Goal: Task Accomplishment & Management: Manage account settings

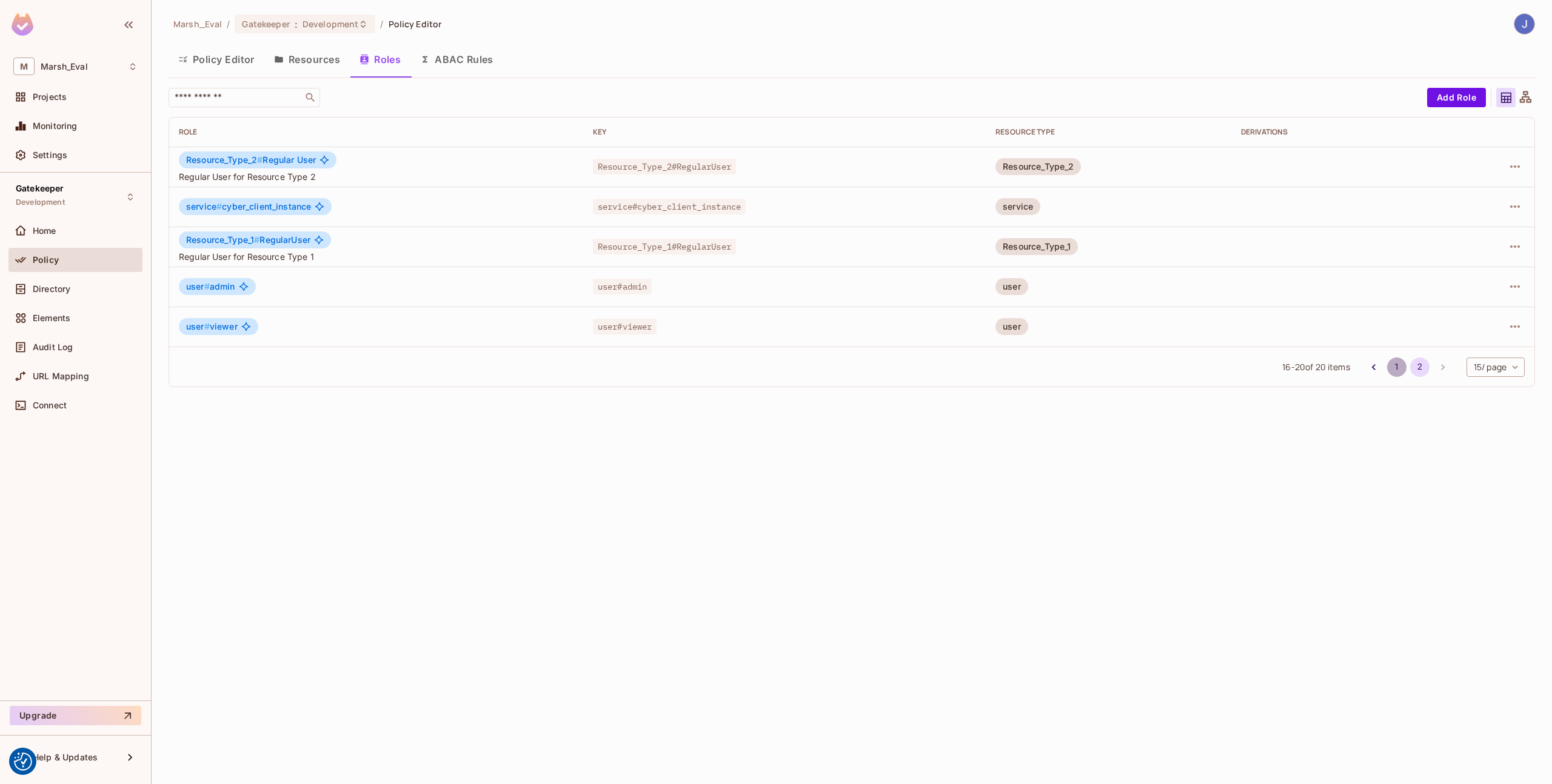
click at [1393, 368] on button "1" at bounding box center [1397, 367] width 20 height 20
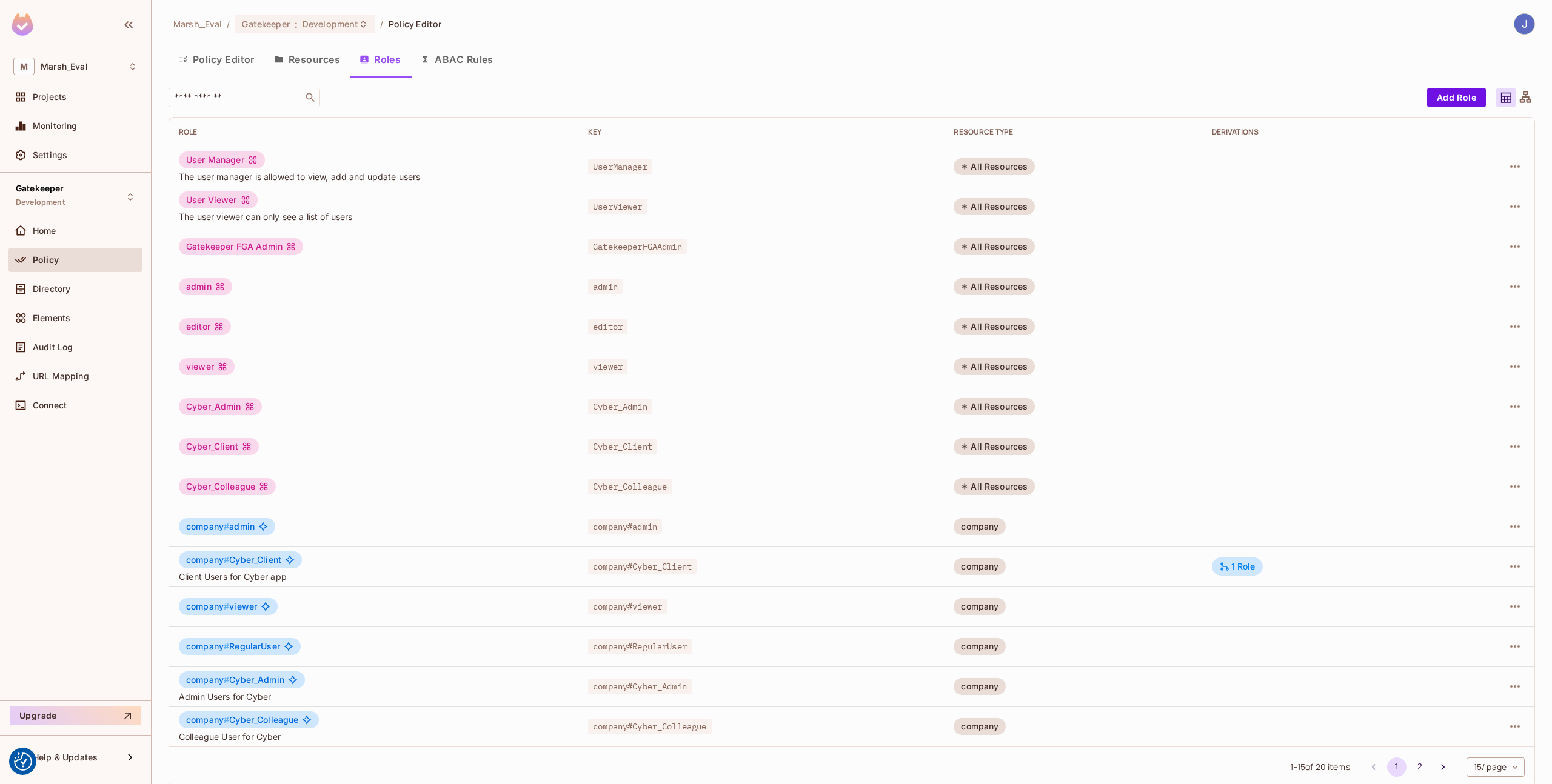
scroll to position [13, 0]
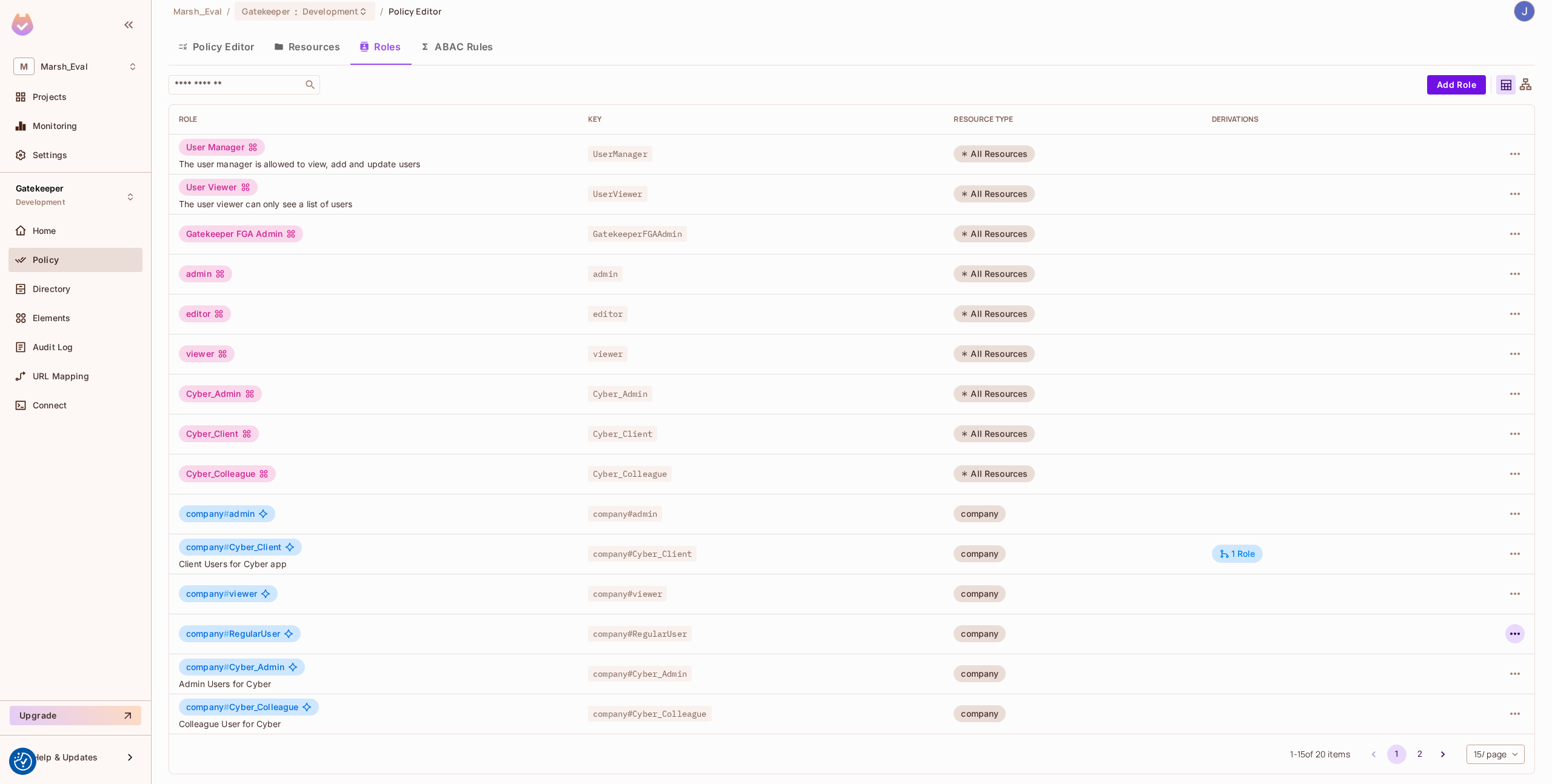
click at [1508, 636] on icon "button" at bounding box center [1514, 633] width 14 height 14
click at [1434, 663] on div "Edit Role" at bounding box center [1451, 661] width 37 height 12
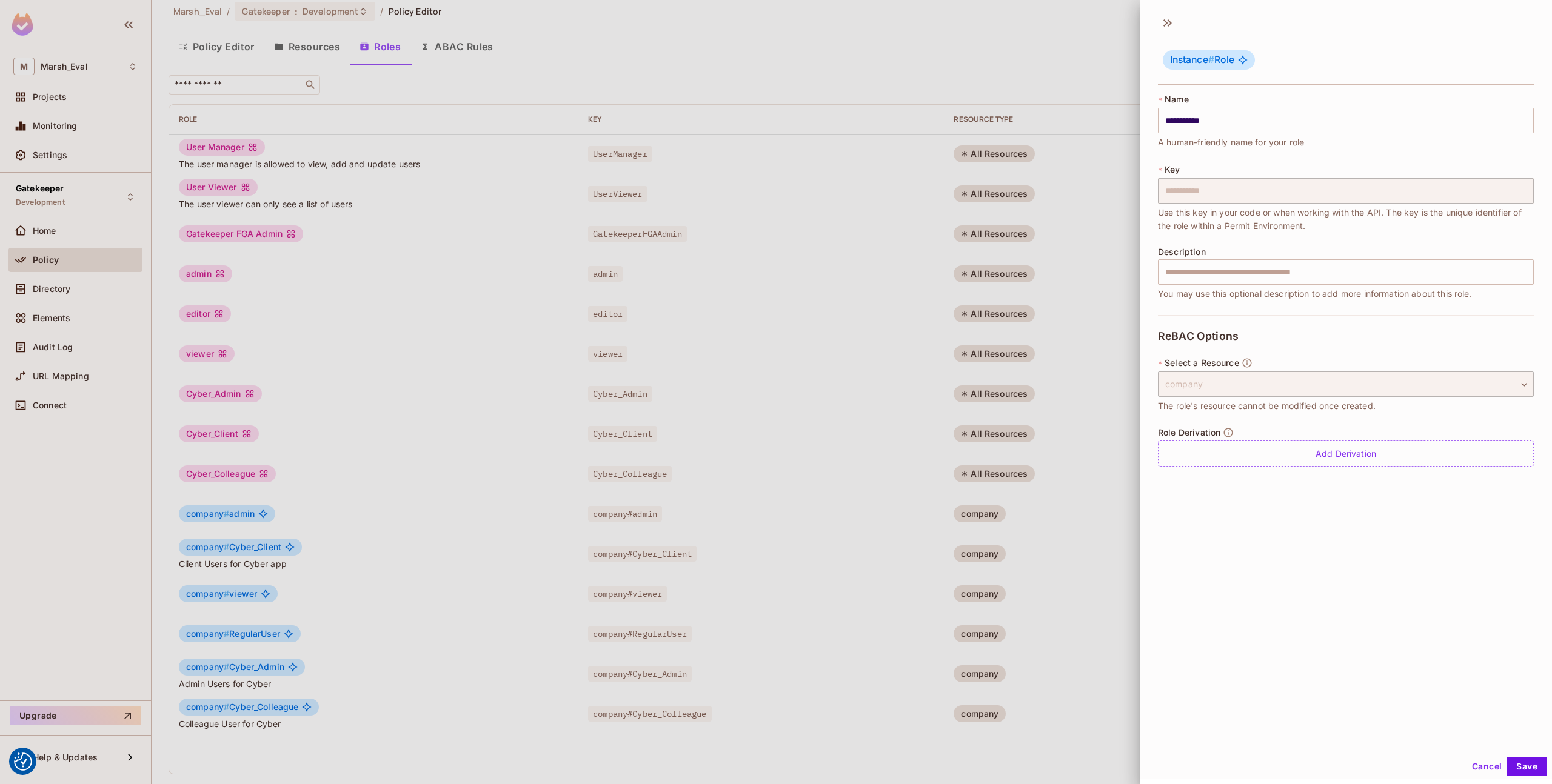
click at [1285, 437] on div "Role Derivation Add Derivation" at bounding box center [1346, 447] width 376 height 39
click at [1291, 448] on div "Add Derivation" at bounding box center [1346, 453] width 376 height 26
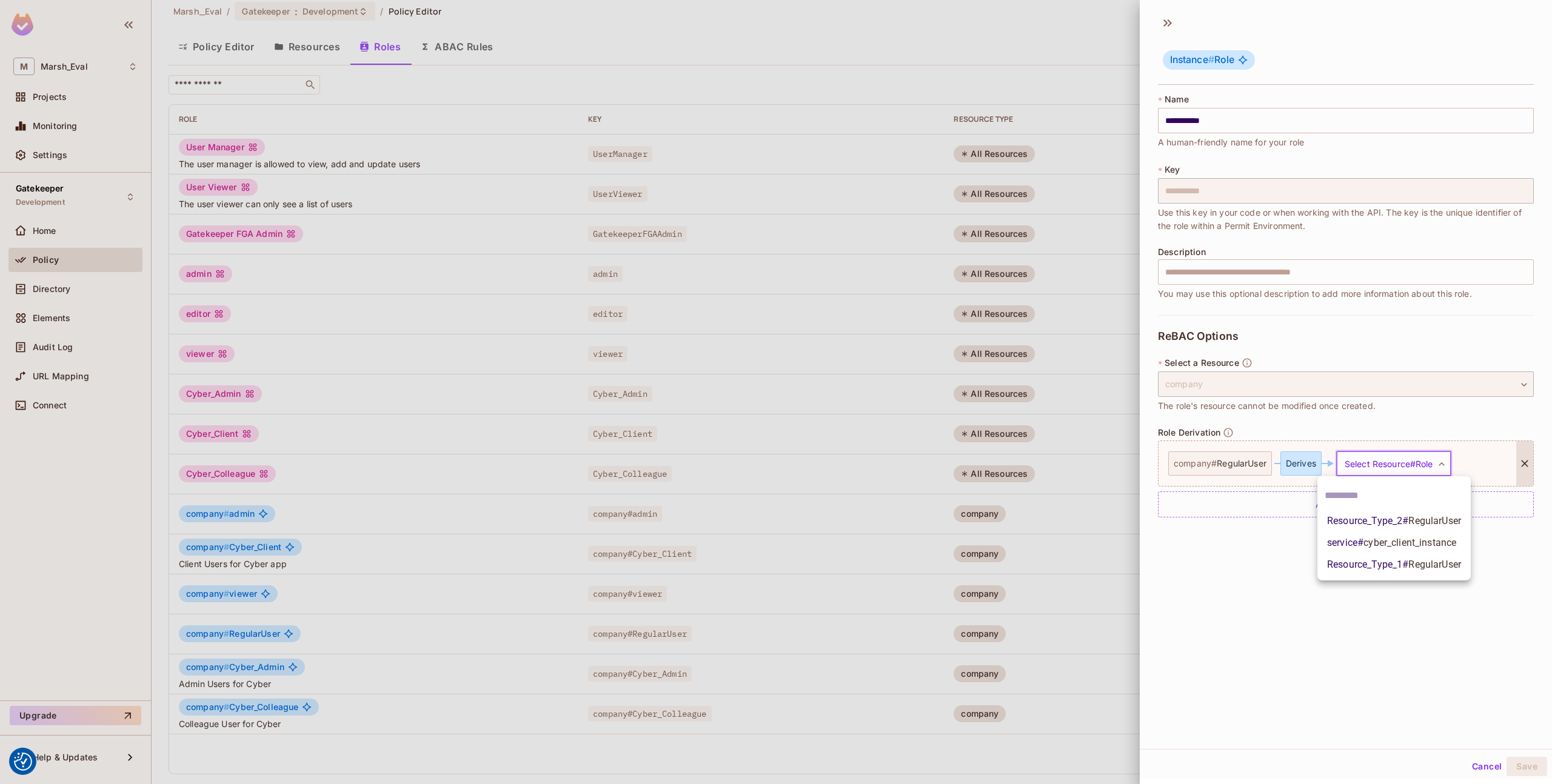
click at [1357, 462] on body "We use cookies to enhance your browsing experience, serve personalized ads or c…" at bounding box center [776, 392] width 1552 height 784
click at [1358, 570] on span "Resource_Type_1 # RegularUser" at bounding box center [1394, 564] width 134 height 14
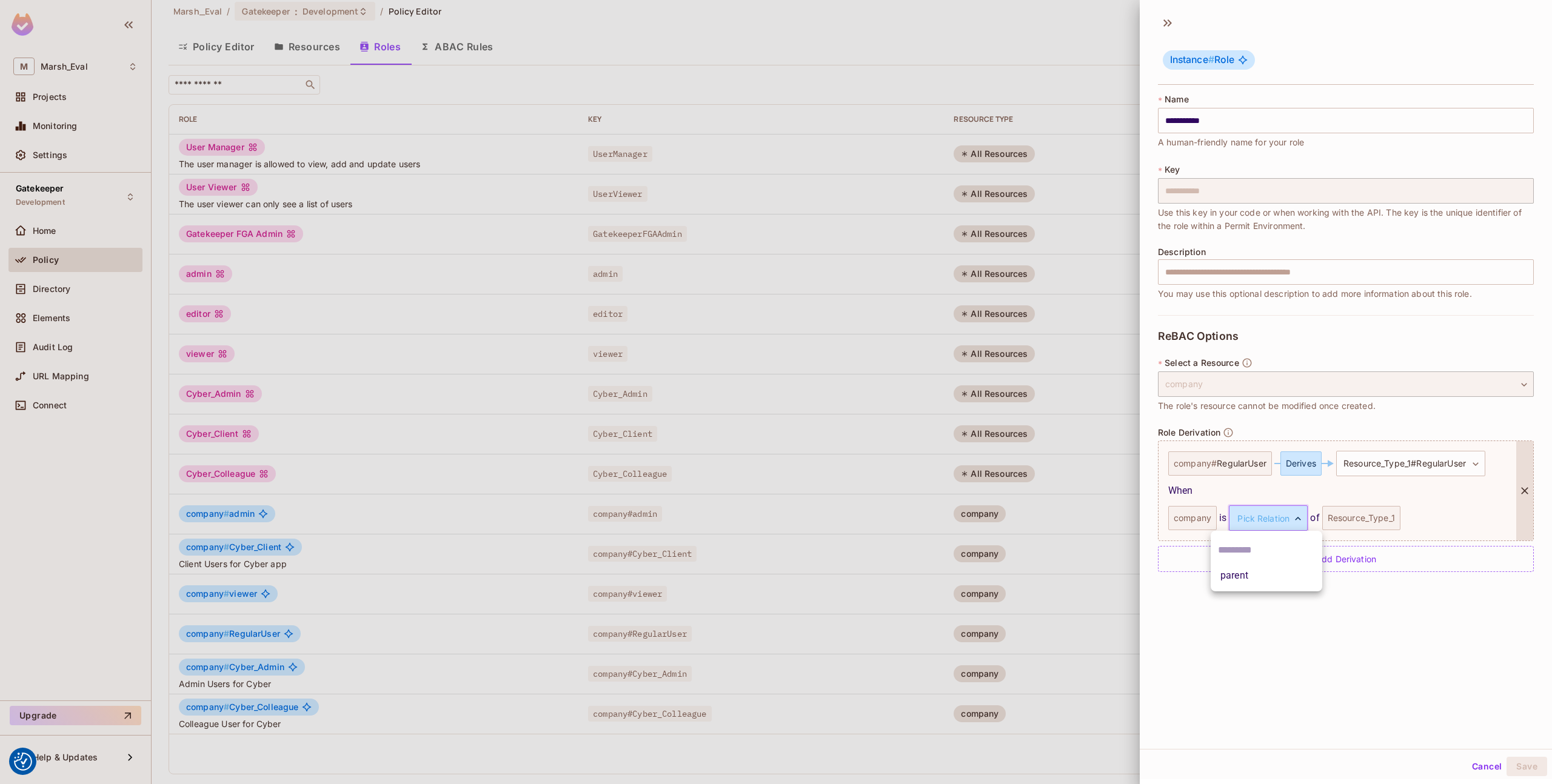
click at [1265, 518] on body "We use cookies to enhance your browsing experience, serve personalized ads or c…" at bounding box center [776, 392] width 1552 height 784
click at [1253, 576] on li "parent" at bounding box center [1266, 575] width 112 height 22
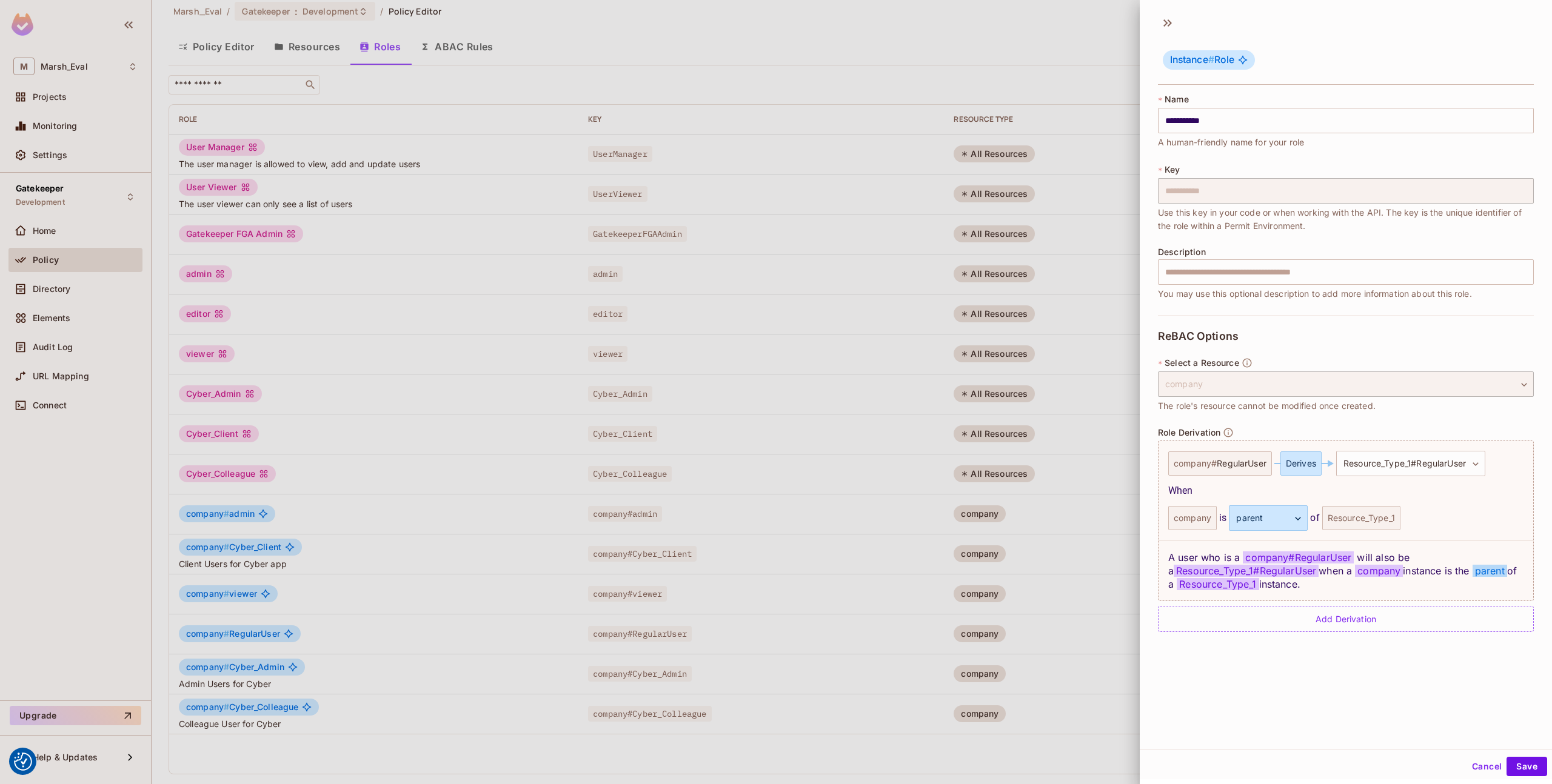
scroll to position [2, 0]
click at [1219, 626] on div "Add Derivation" at bounding box center [1346, 617] width 376 height 26
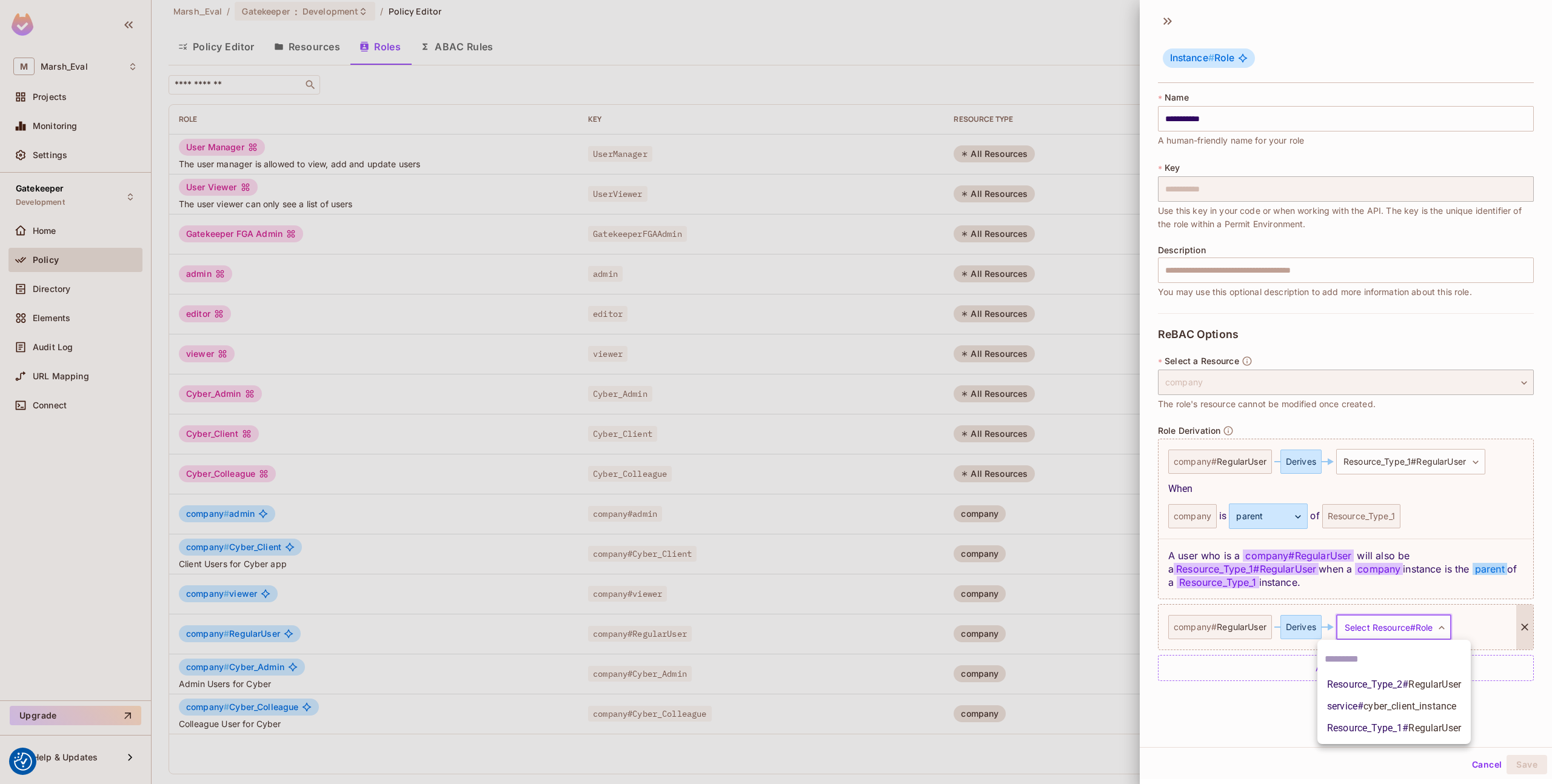
click at [1375, 623] on body "We use cookies to enhance your browsing experience, serve personalized ads or c…" at bounding box center [776, 392] width 1552 height 784
click at [1364, 683] on span "Resource_Type_2 # RegularUser" at bounding box center [1394, 684] width 134 height 14
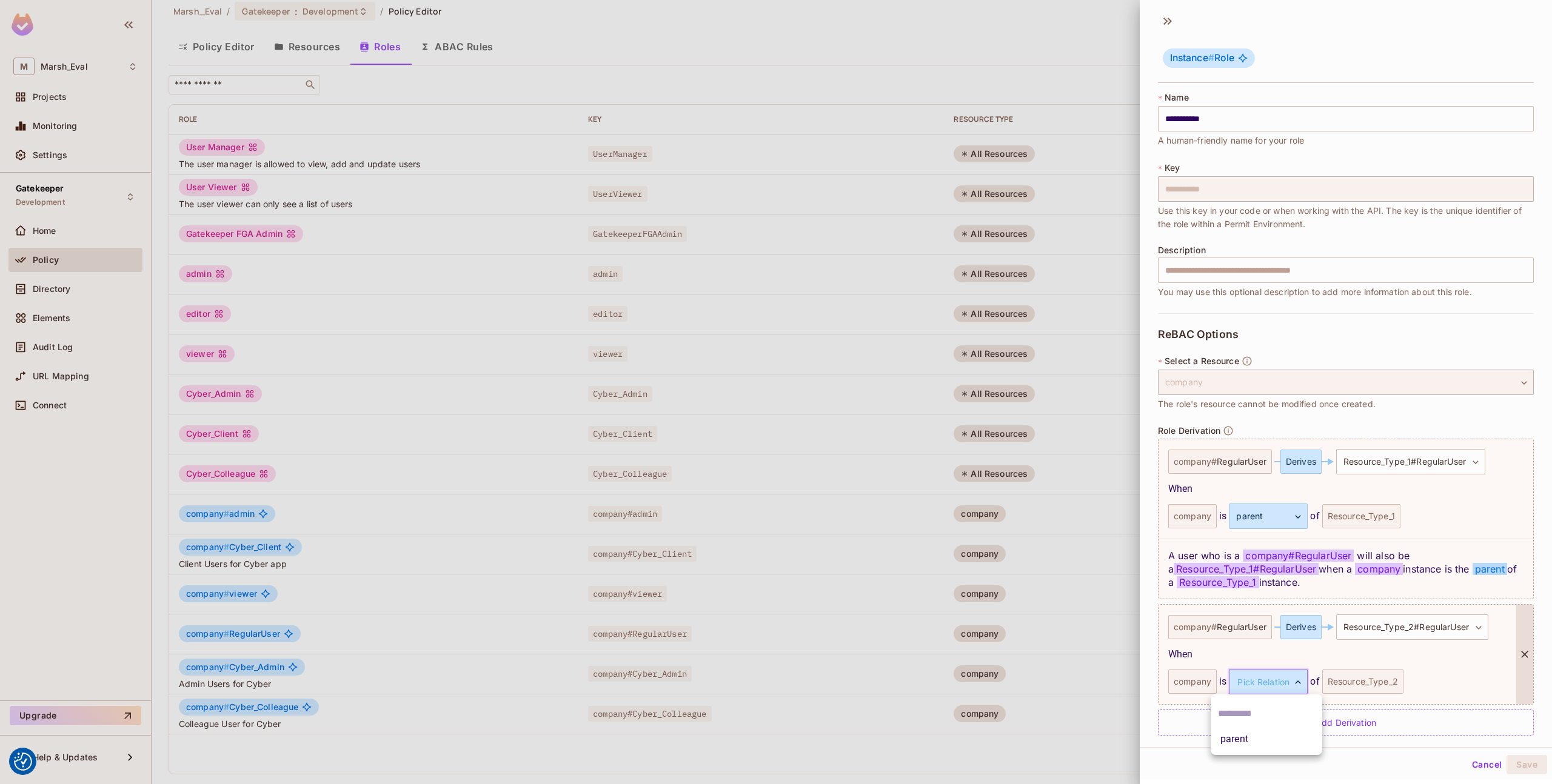
click at [1256, 691] on body "We use cookies to enhance your browsing experience, serve personalized ads or c…" at bounding box center [776, 392] width 1552 height 784
click at [1249, 747] on li "parent" at bounding box center [1266, 739] width 112 height 22
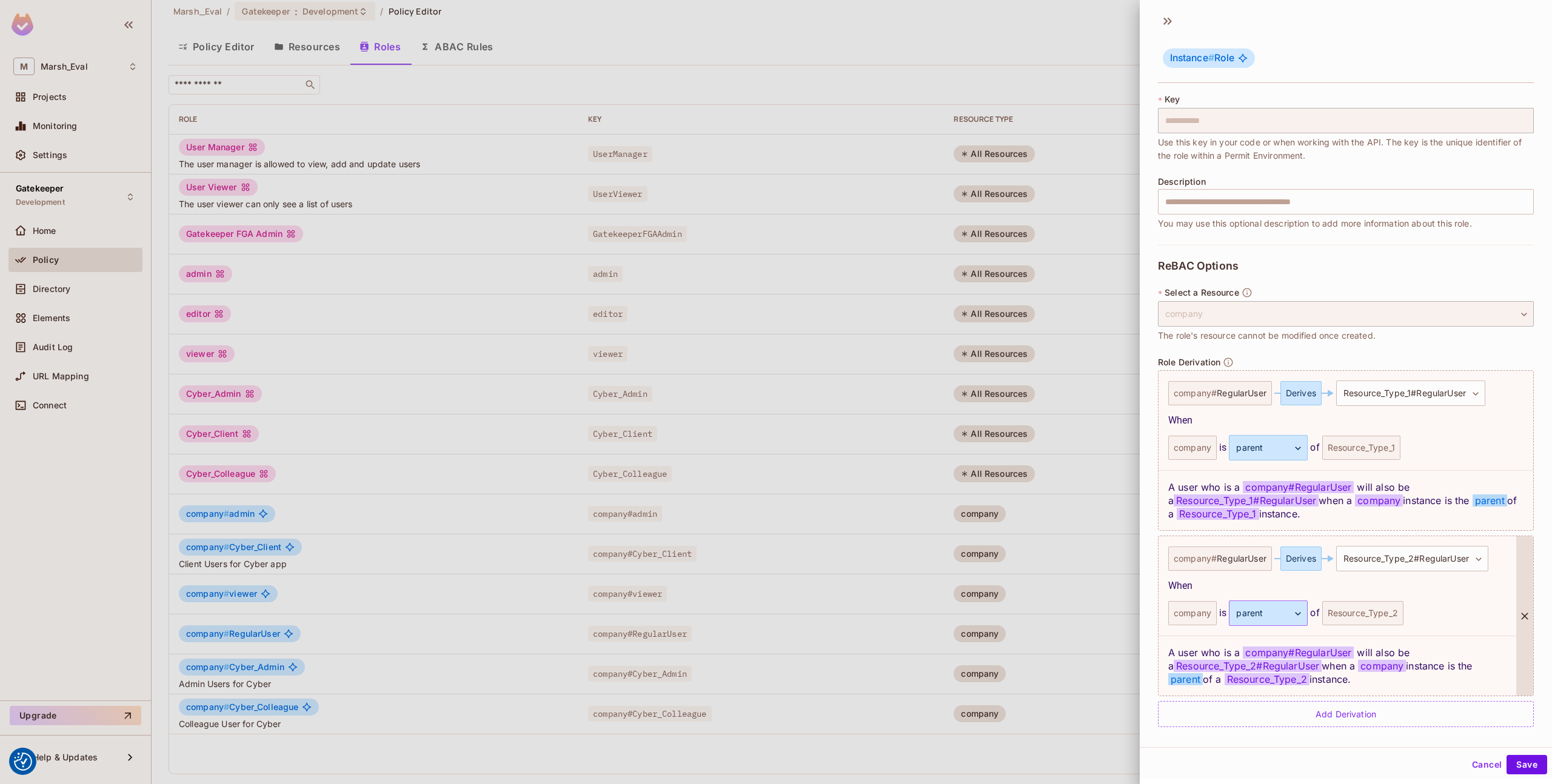
scroll to position [72, 0]
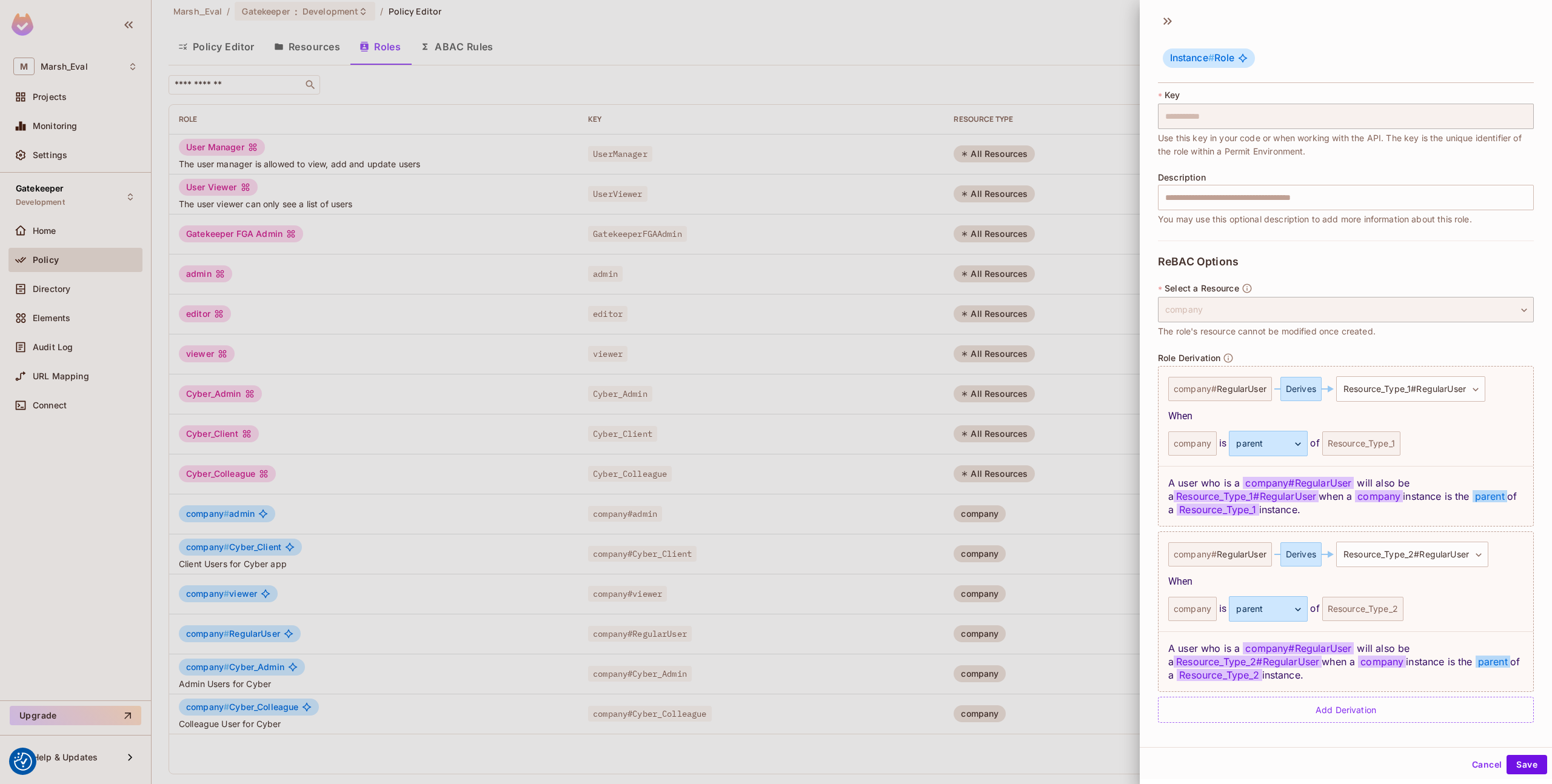
click at [1152, 523] on div "**********" at bounding box center [1345, 411] width 412 height 651
click at [1507, 764] on button "Save" at bounding box center [1527, 764] width 40 height 20
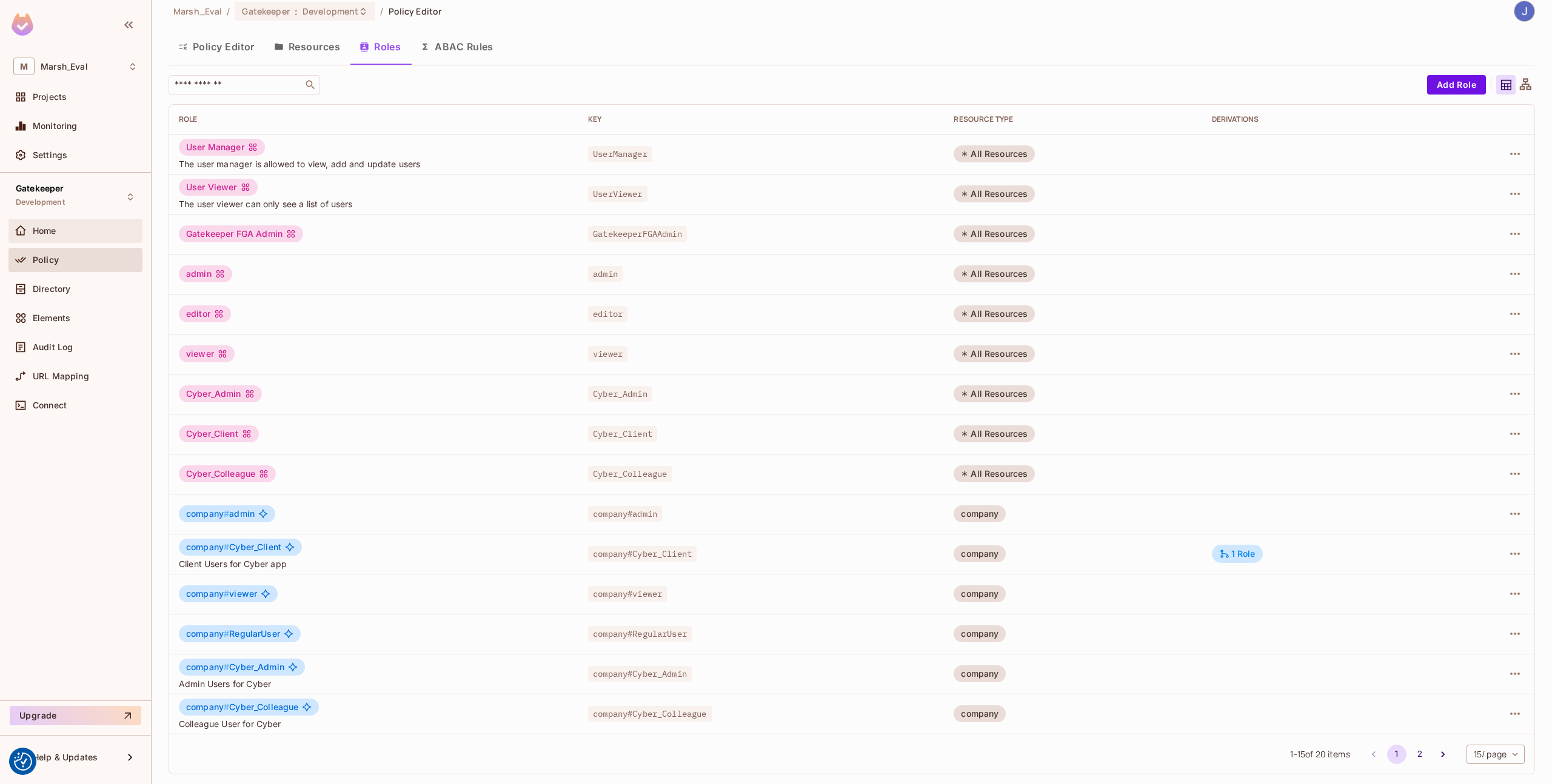
click at [57, 231] on div "Home" at bounding box center [85, 231] width 105 height 9
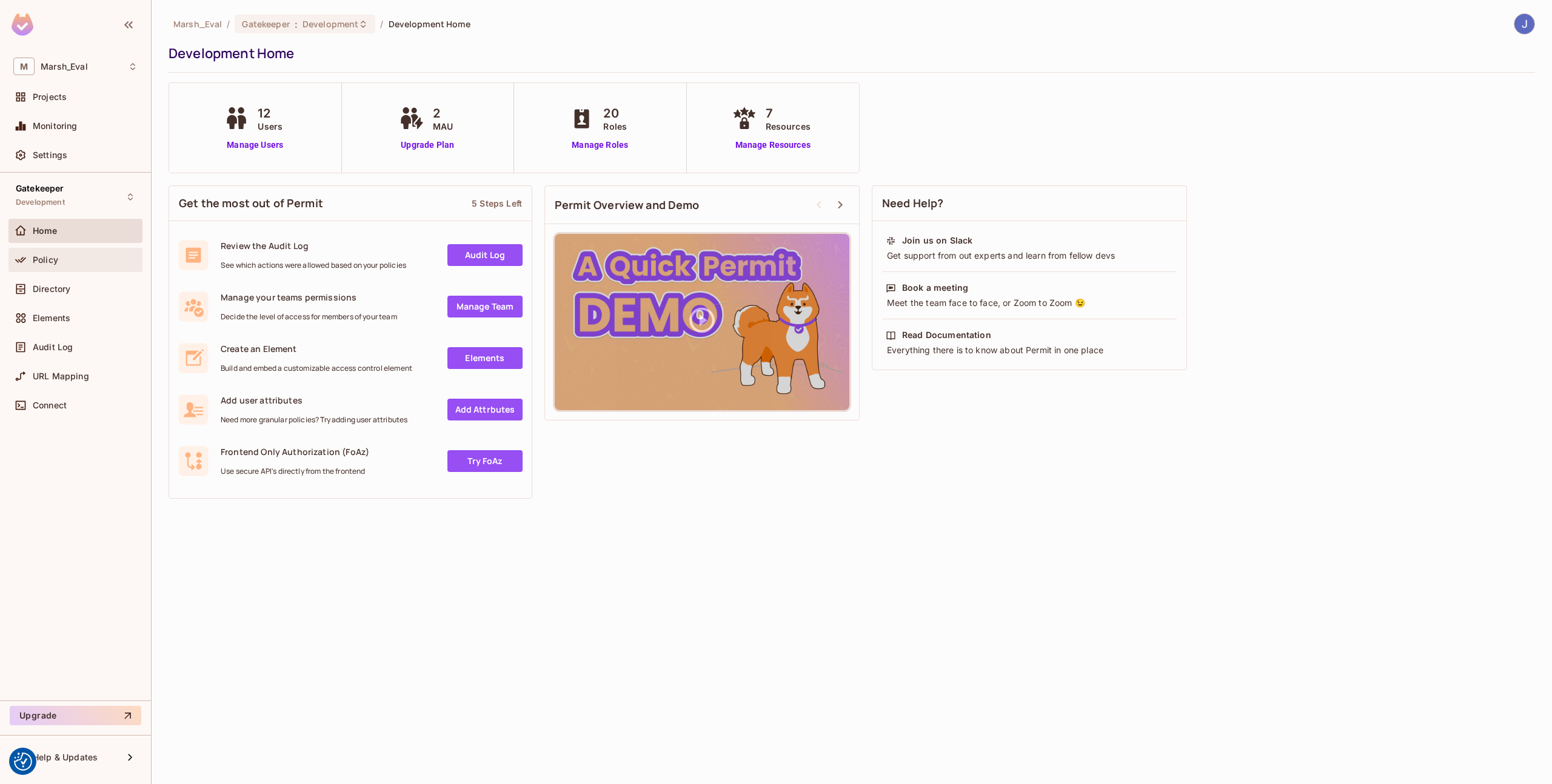
click at [79, 266] on div "Policy" at bounding box center [75, 259] width 124 height 14
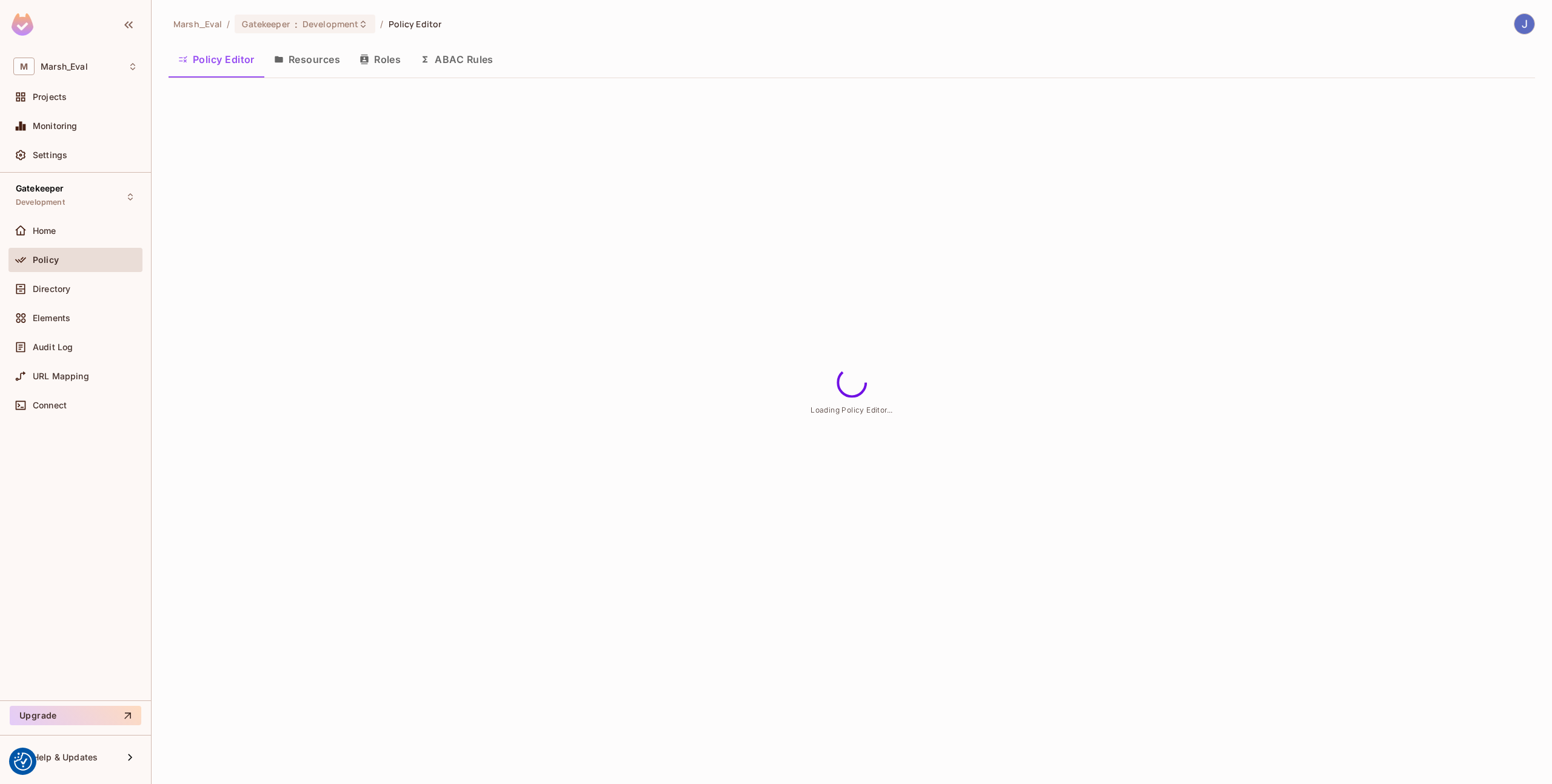
click at [385, 55] on button "Roles" at bounding box center [380, 59] width 61 height 30
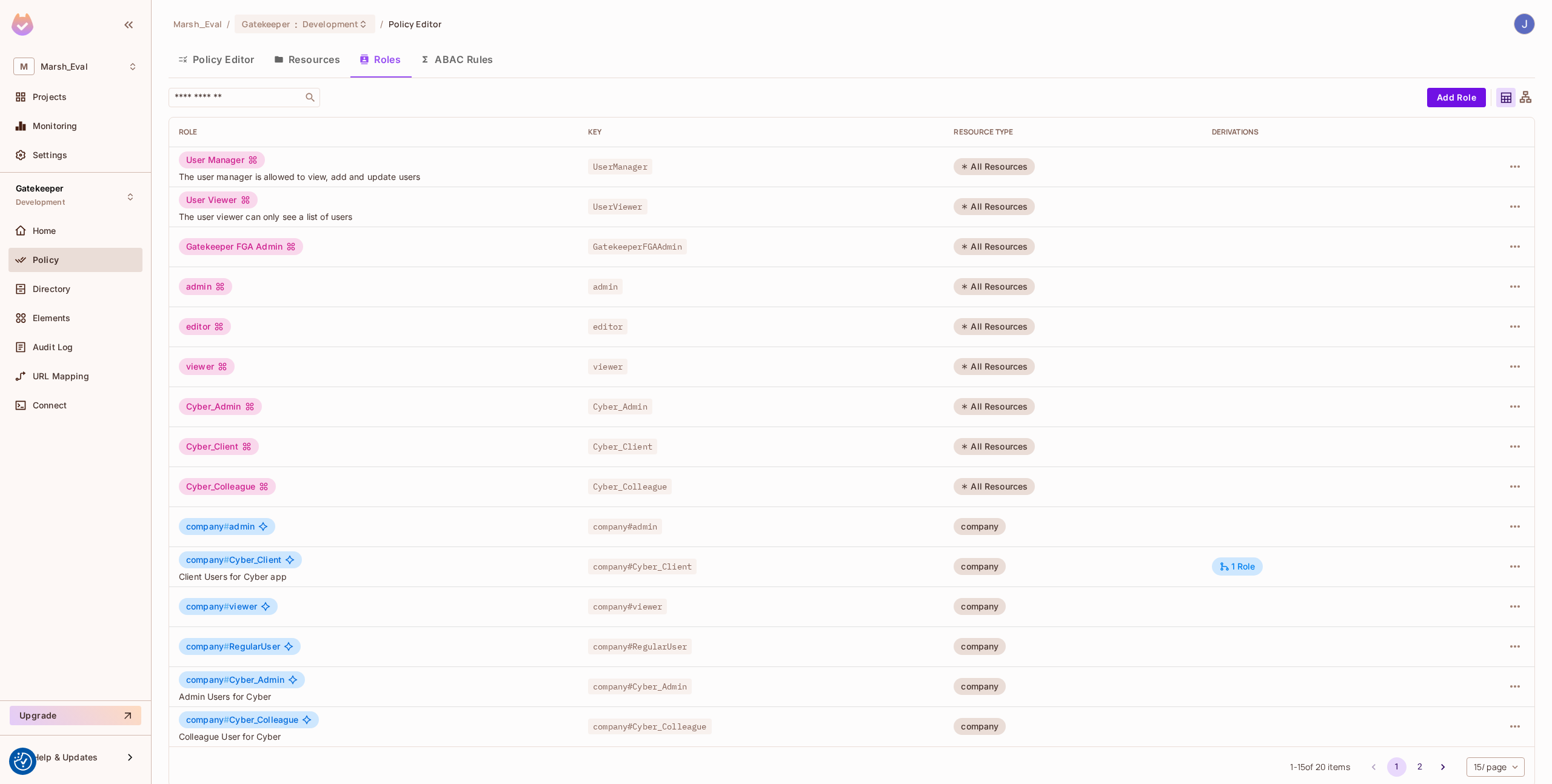
click at [220, 62] on button "Policy Editor" at bounding box center [216, 59] width 96 height 30
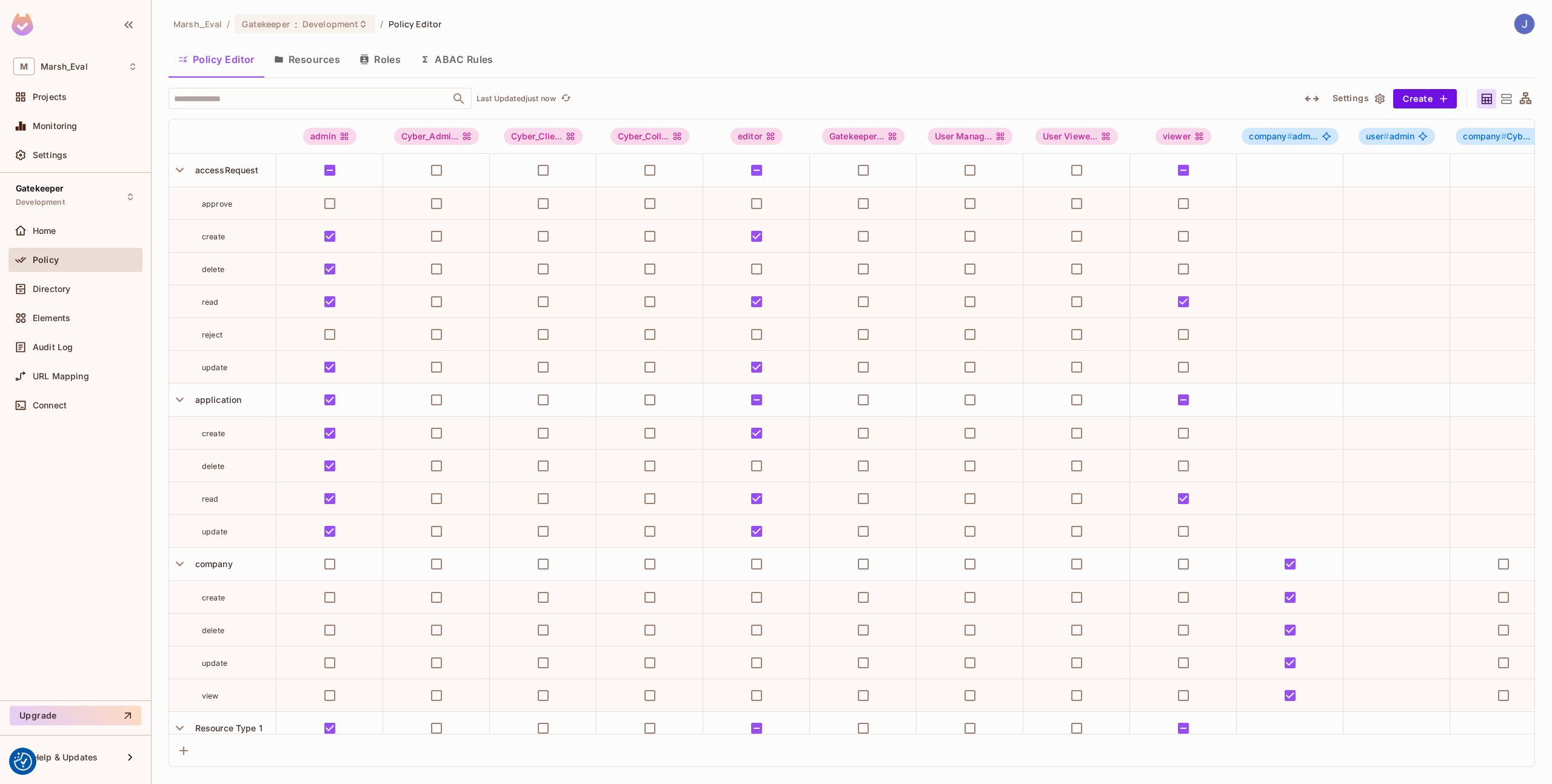
click at [1324, 103] on div "Settings Create" at bounding box center [1379, 99] width 156 height 20
click at [1313, 103] on icon "button" at bounding box center [1311, 98] width 14 height 14
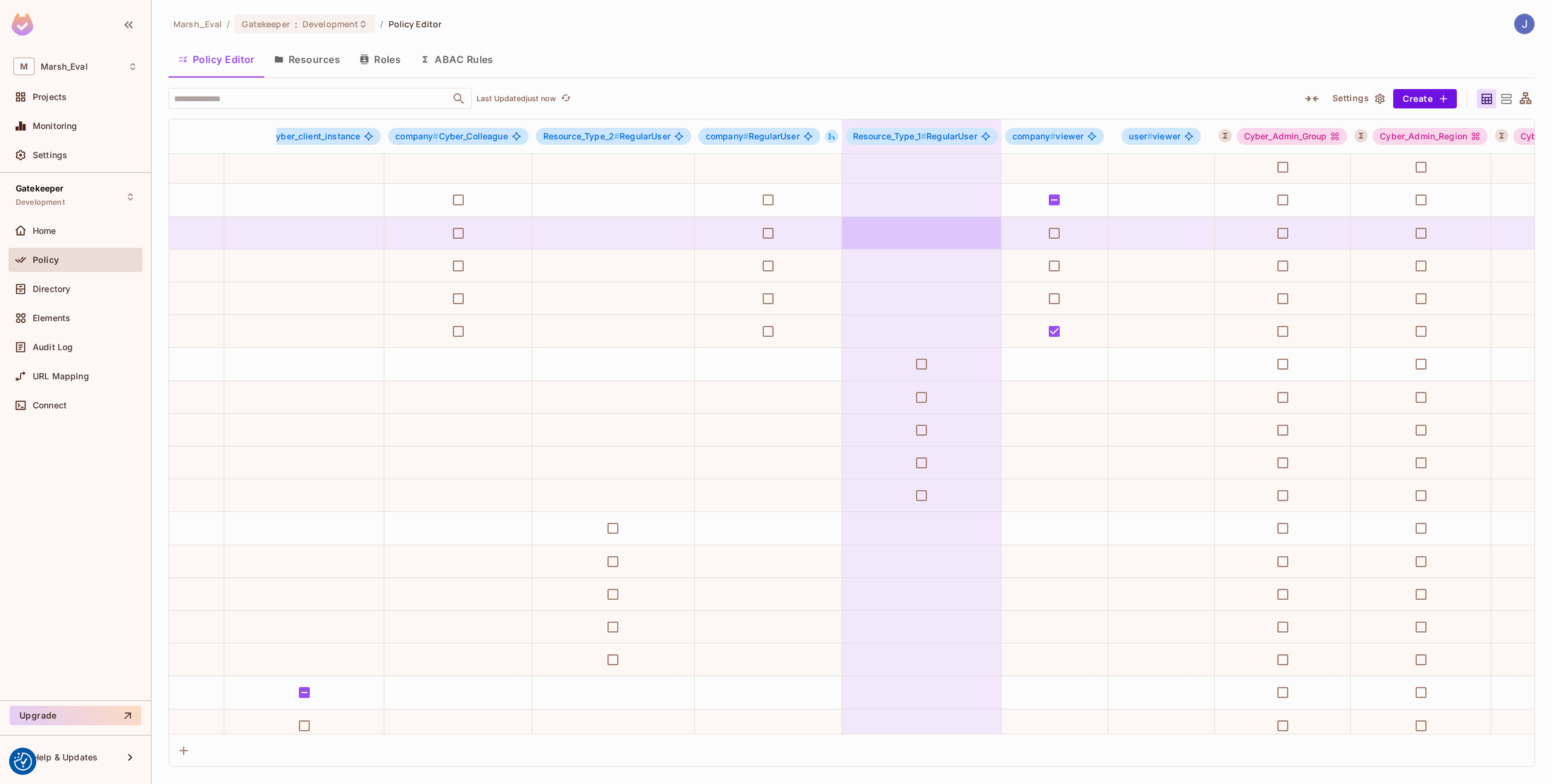
scroll to position [363, 1532]
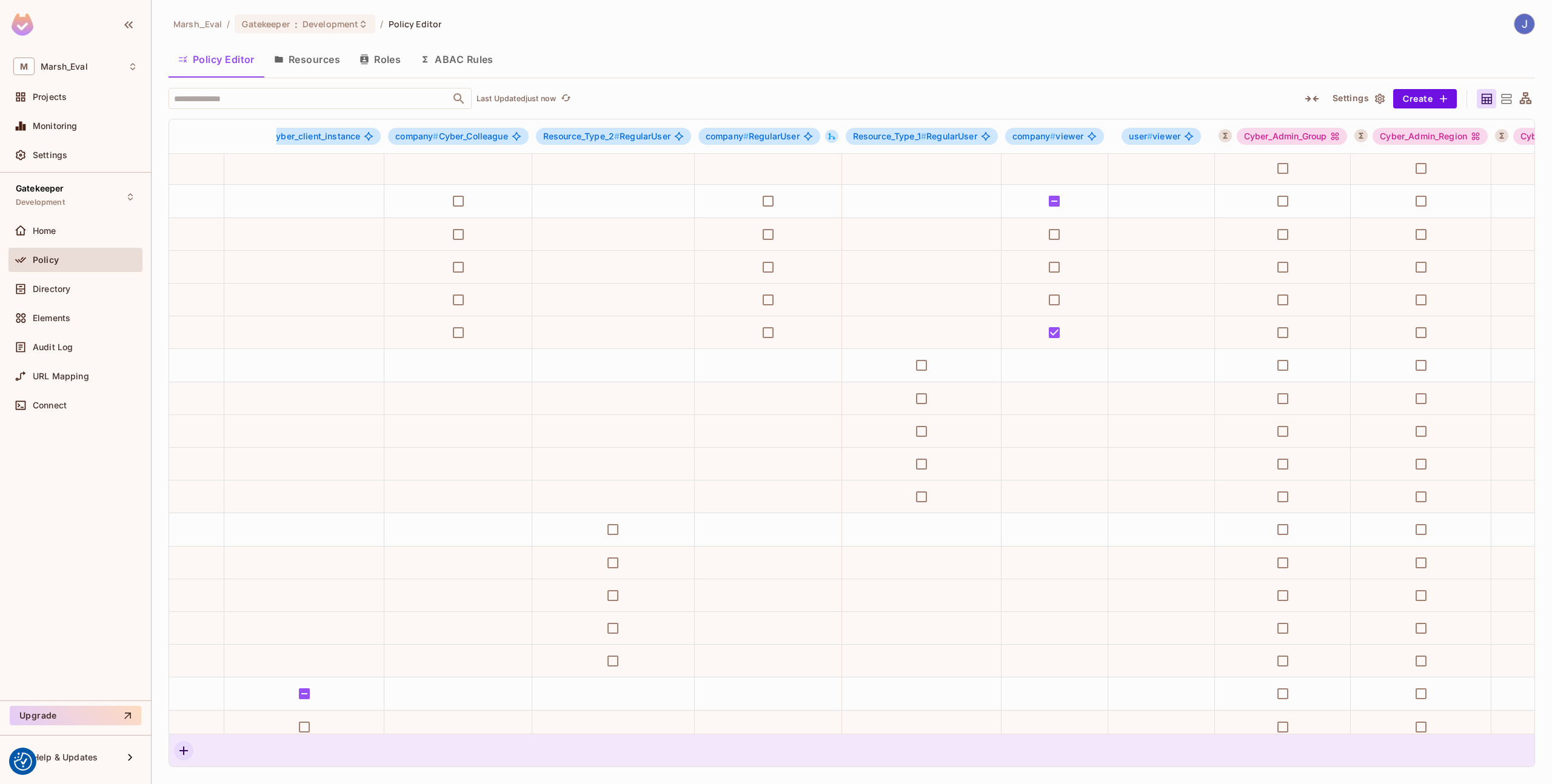
click at [184, 752] on icon "button" at bounding box center [183, 750] width 14 height 14
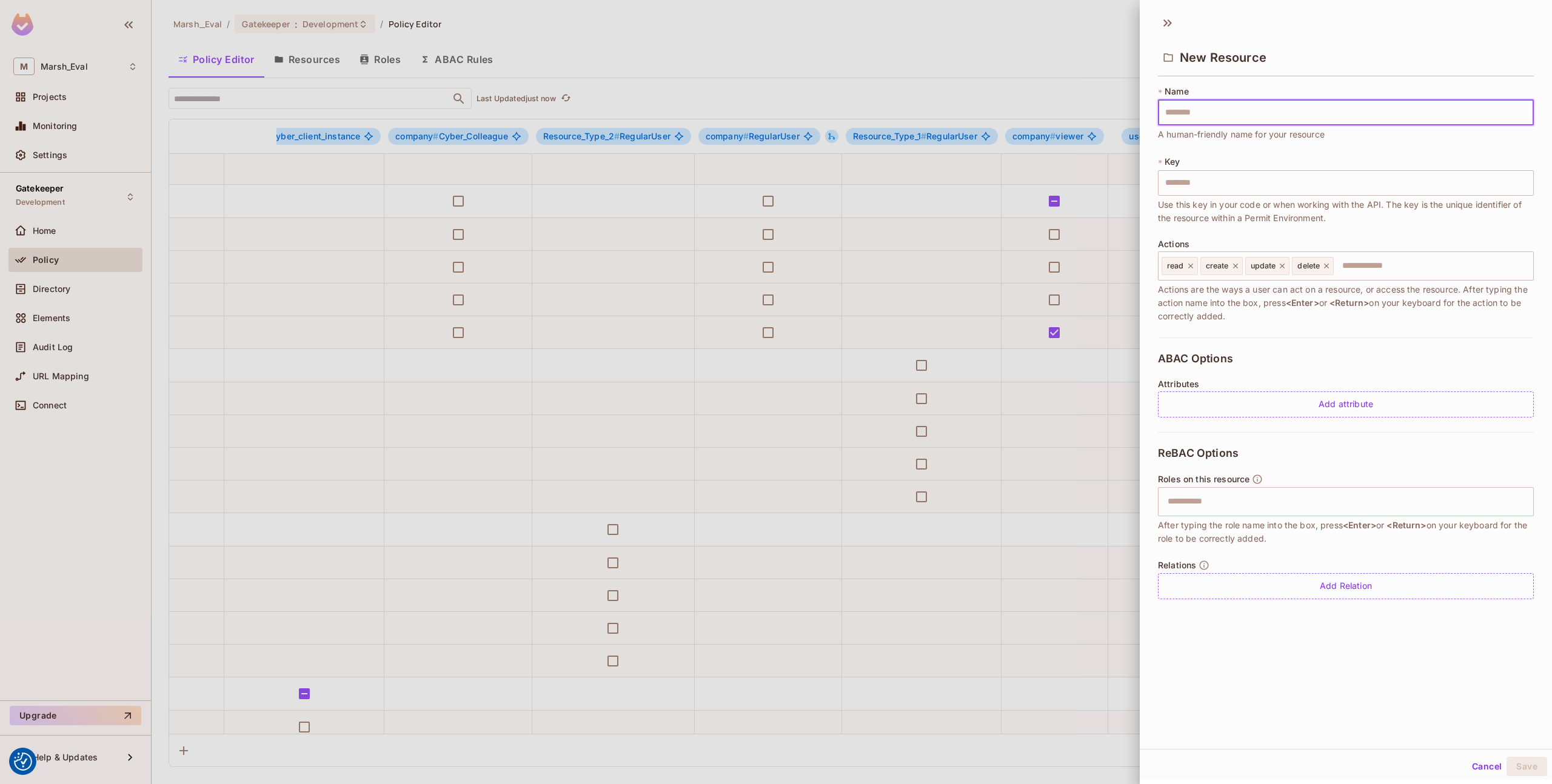
click at [687, 398] on div at bounding box center [776, 392] width 1552 height 784
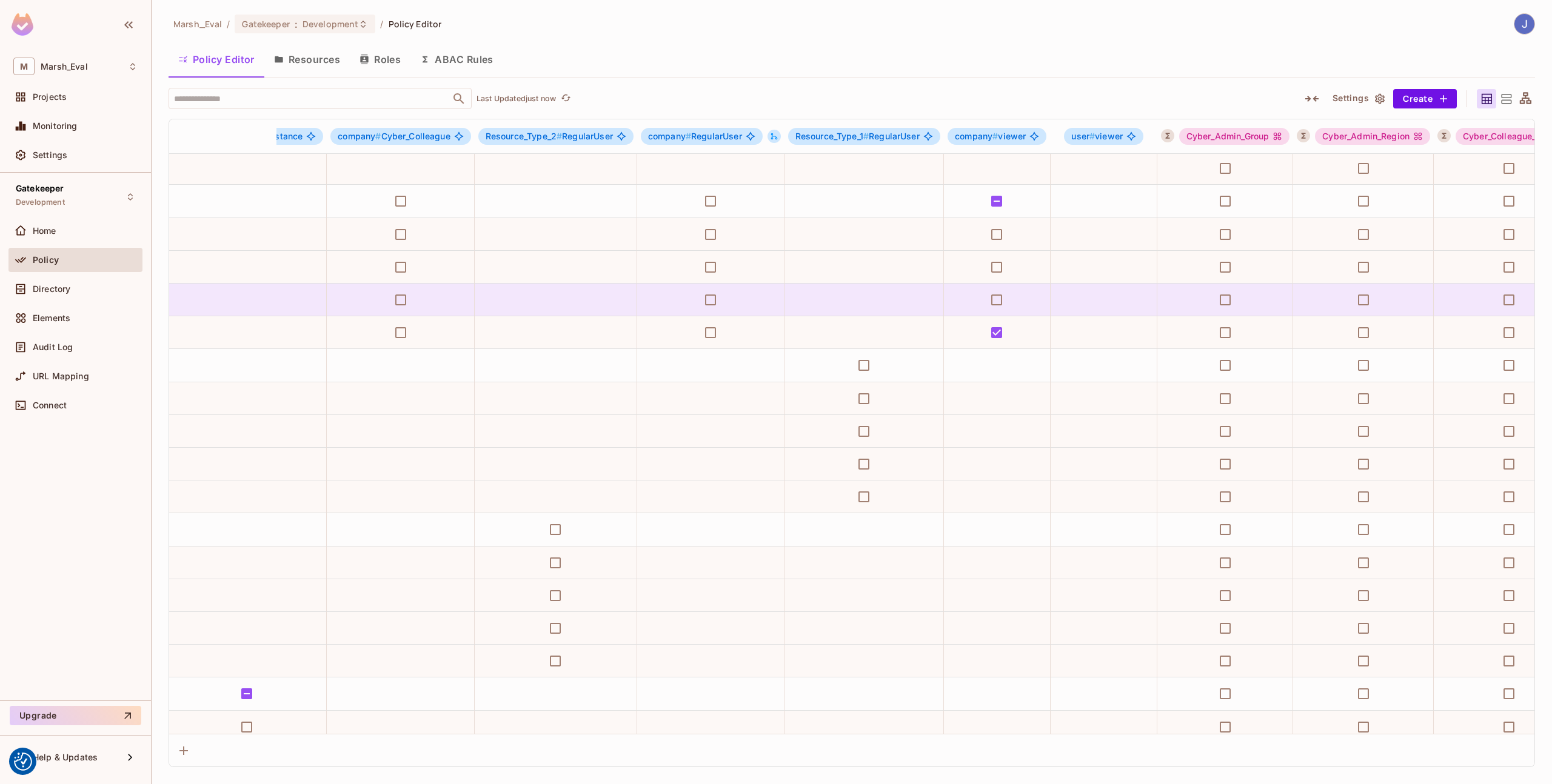
scroll to position [363, 1600]
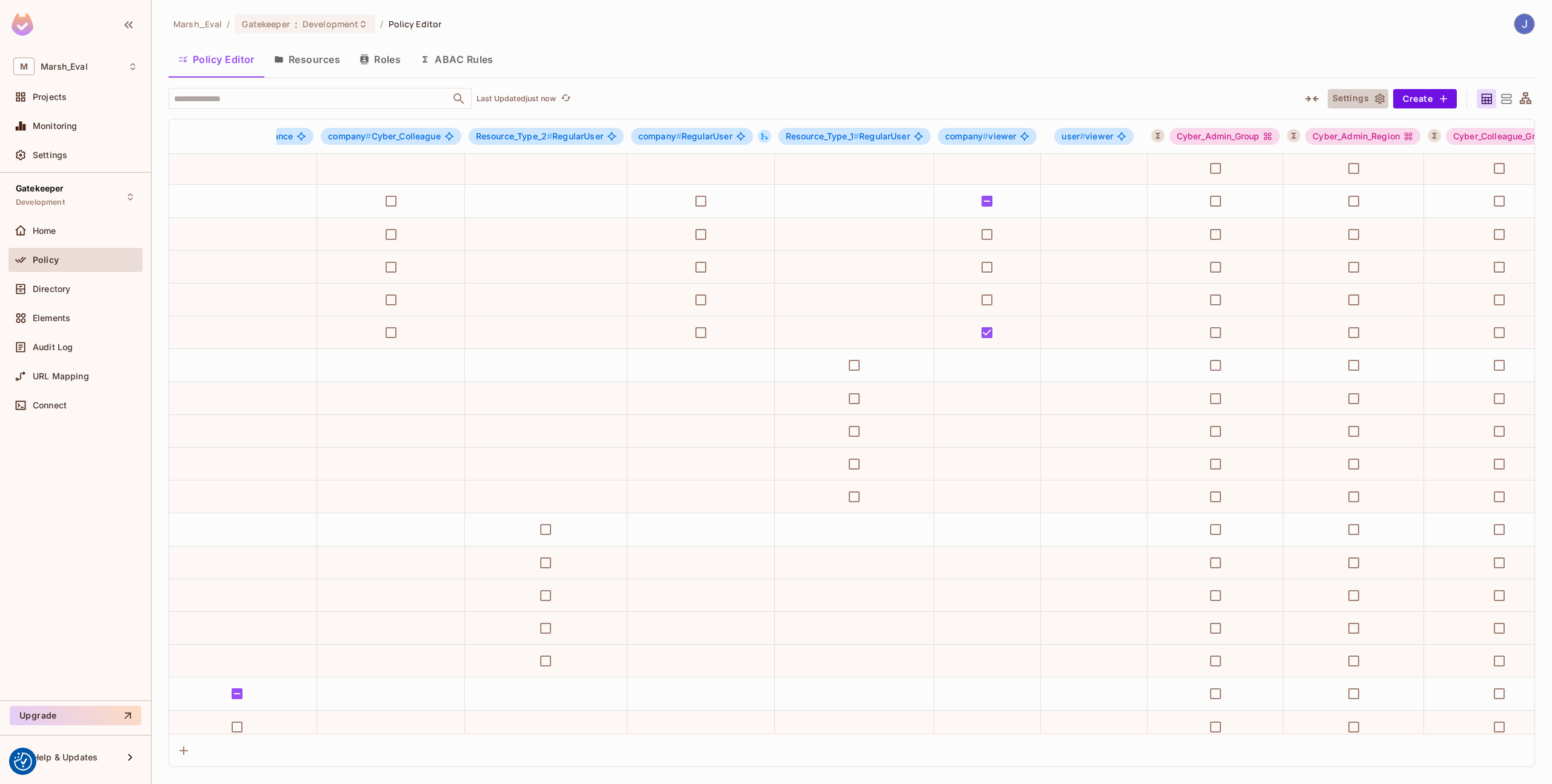
click at [1377, 100] on icon "button" at bounding box center [1379, 99] width 12 height 12
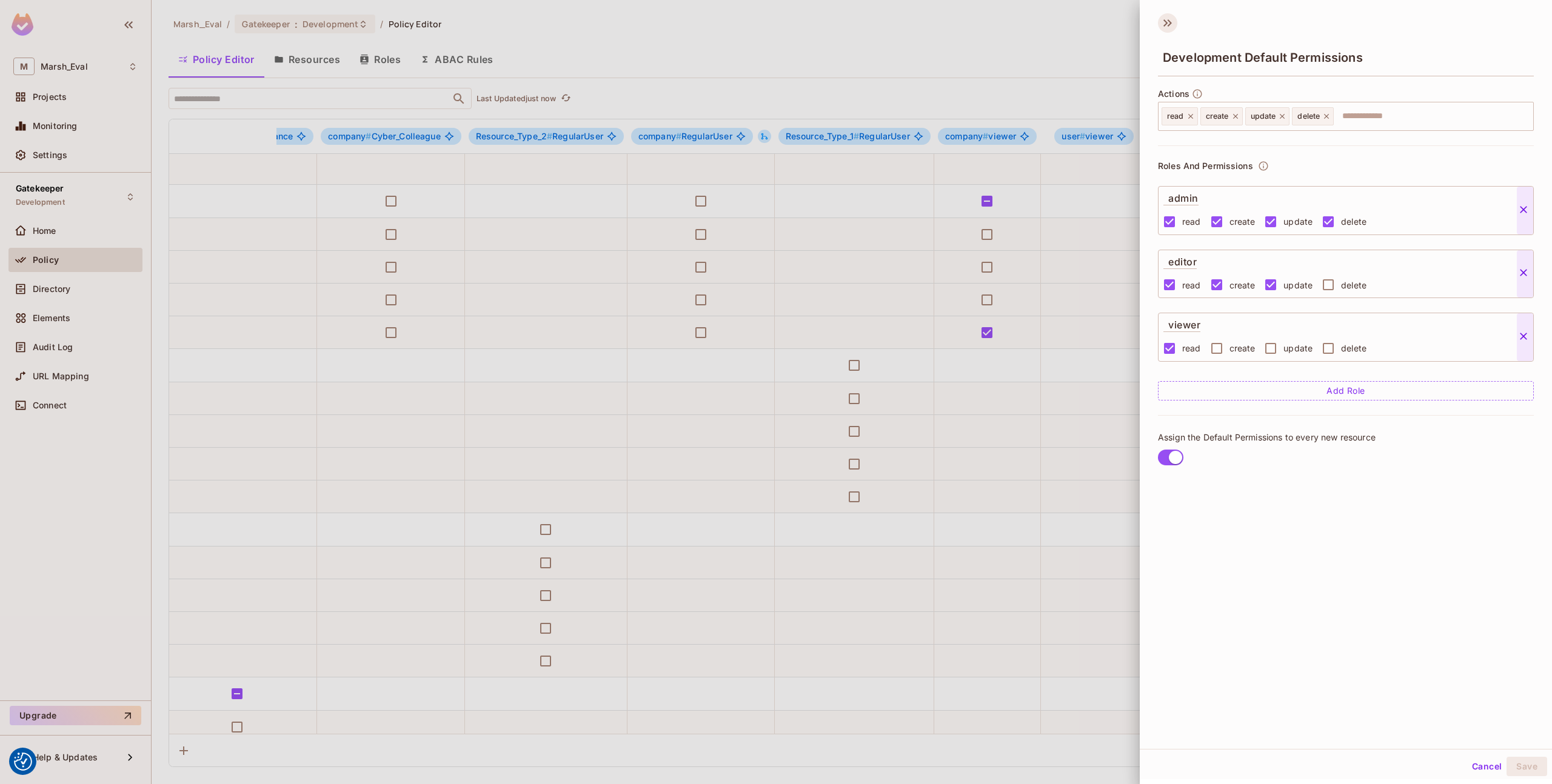
click at [1171, 20] on icon at bounding box center [1168, 23] width 20 height 20
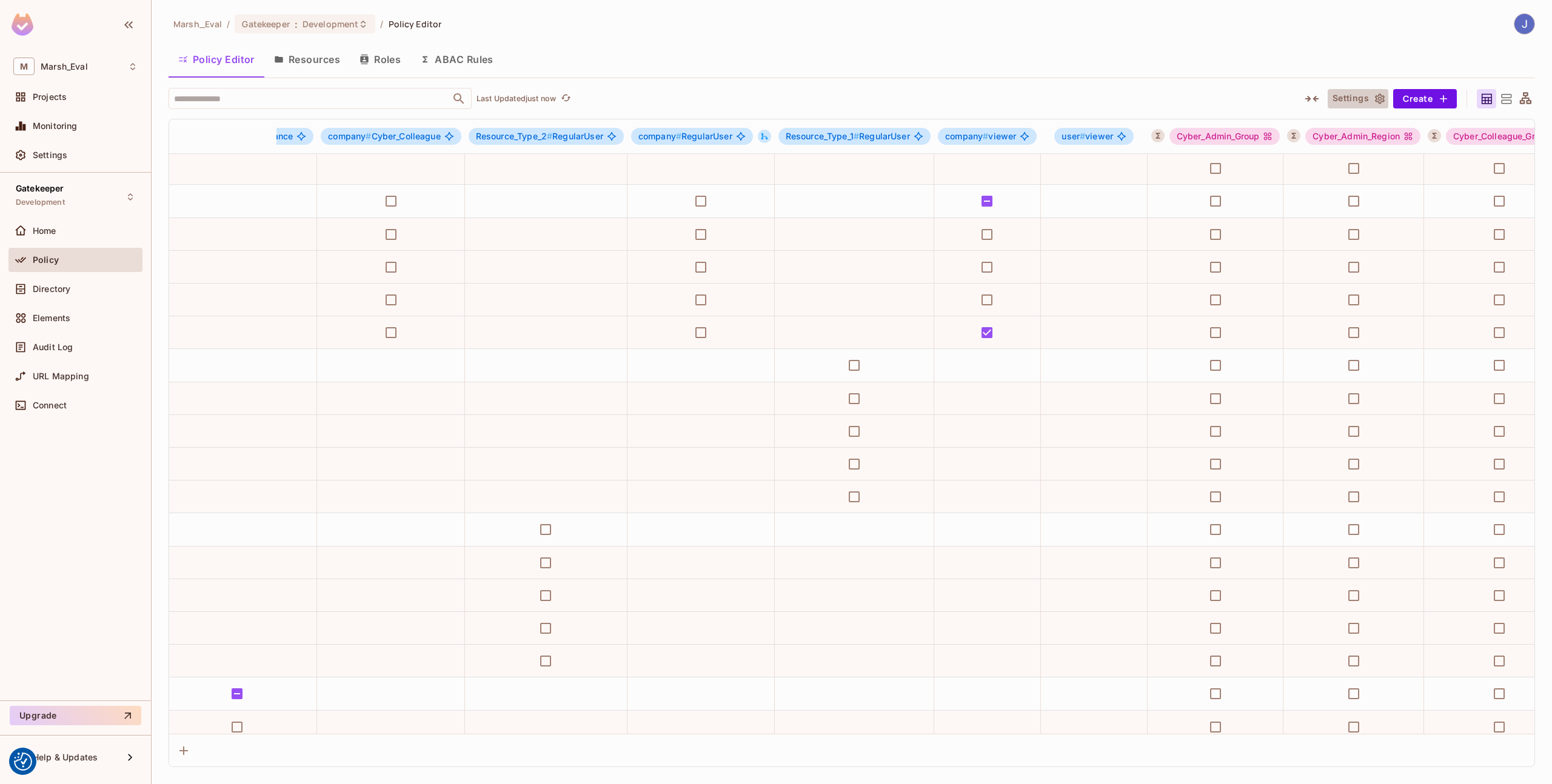
click at [1350, 101] on button "Settings" at bounding box center [1358, 99] width 61 height 20
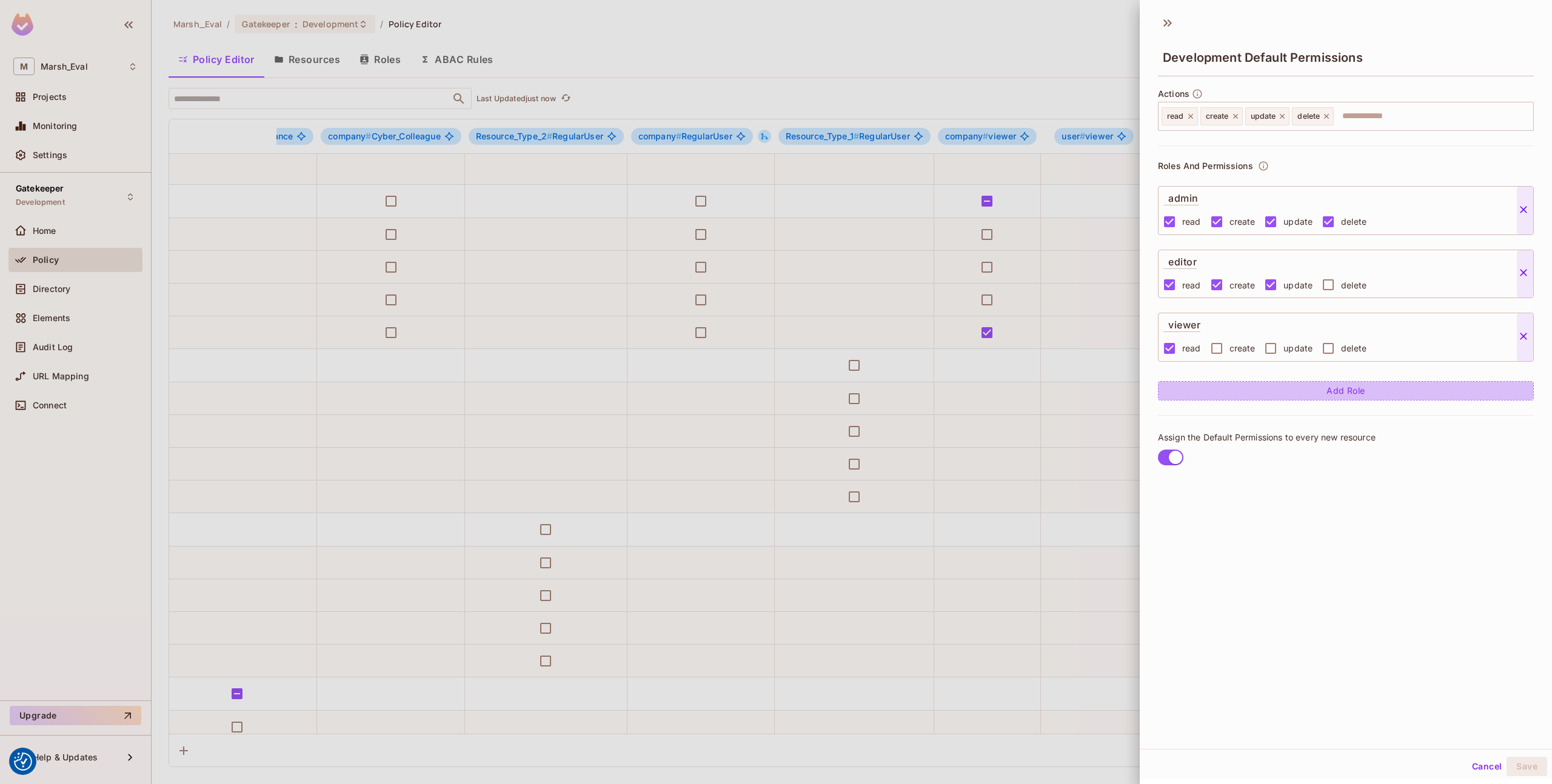
click at [1219, 383] on button "Add Role" at bounding box center [1346, 391] width 376 height 20
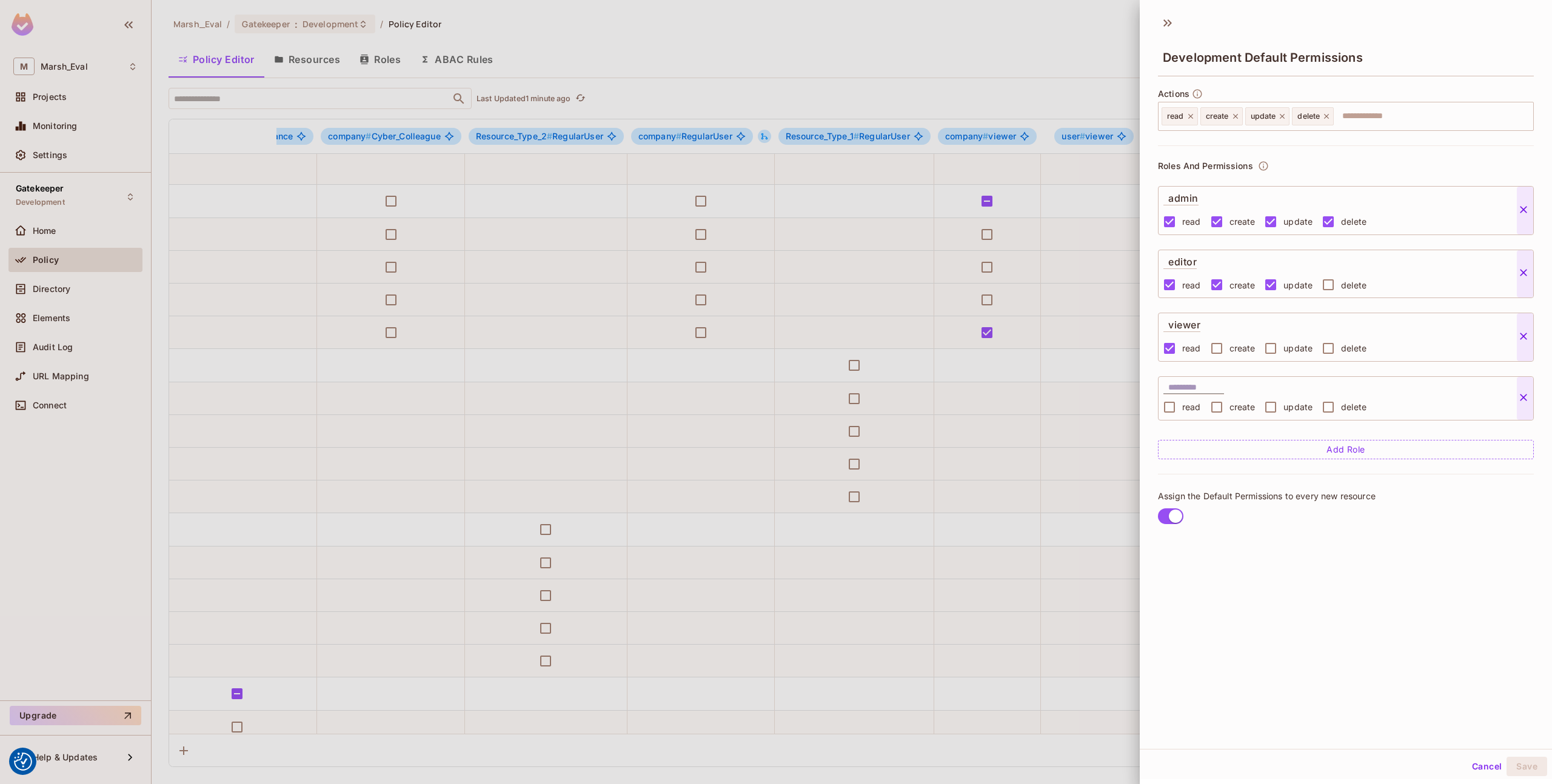
click at [1526, 399] on icon at bounding box center [1523, 397] width 12 height 12
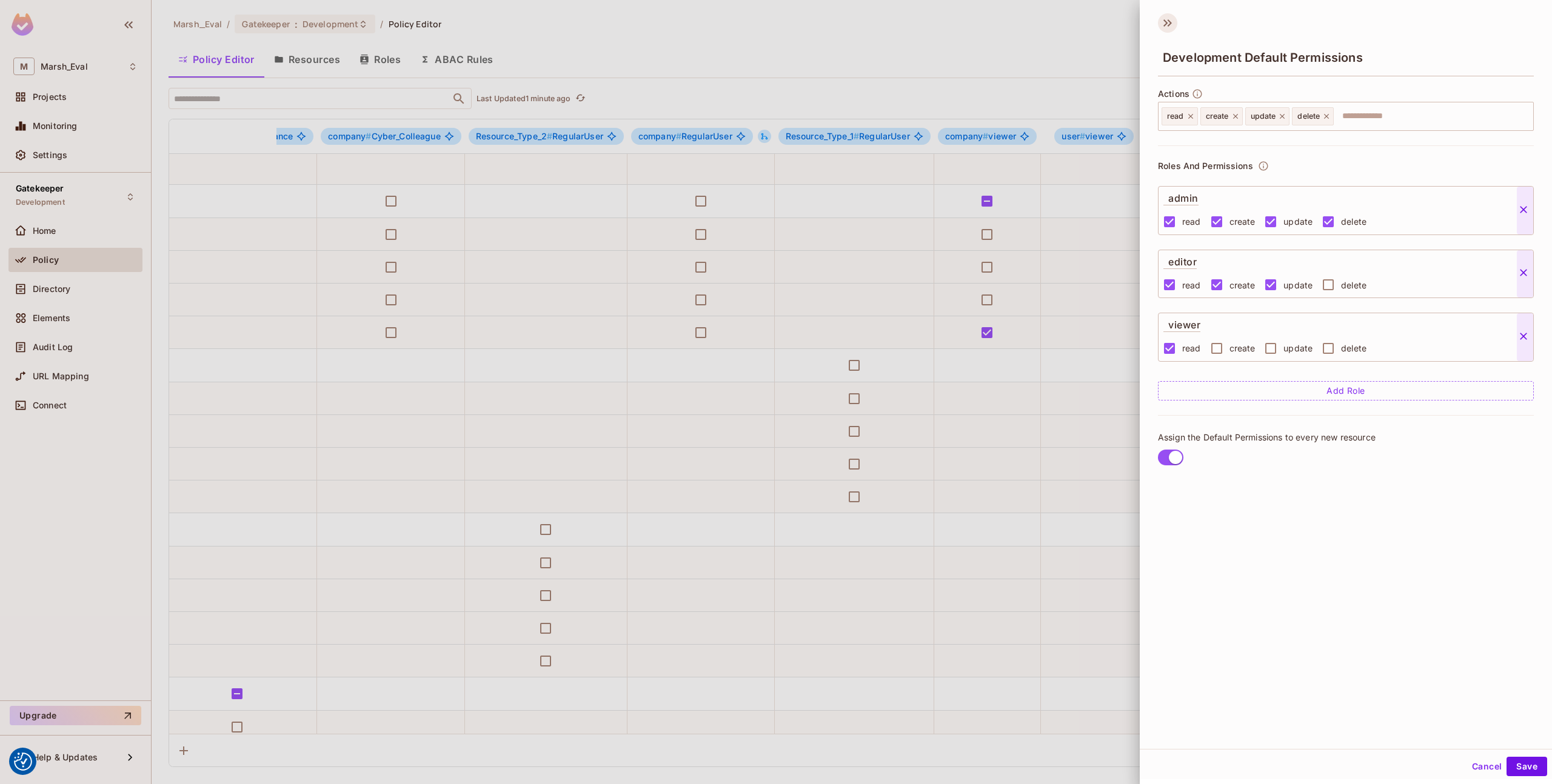
click at [1165, 26] on icon at bounding box center [1168, 23] width 20 height 20
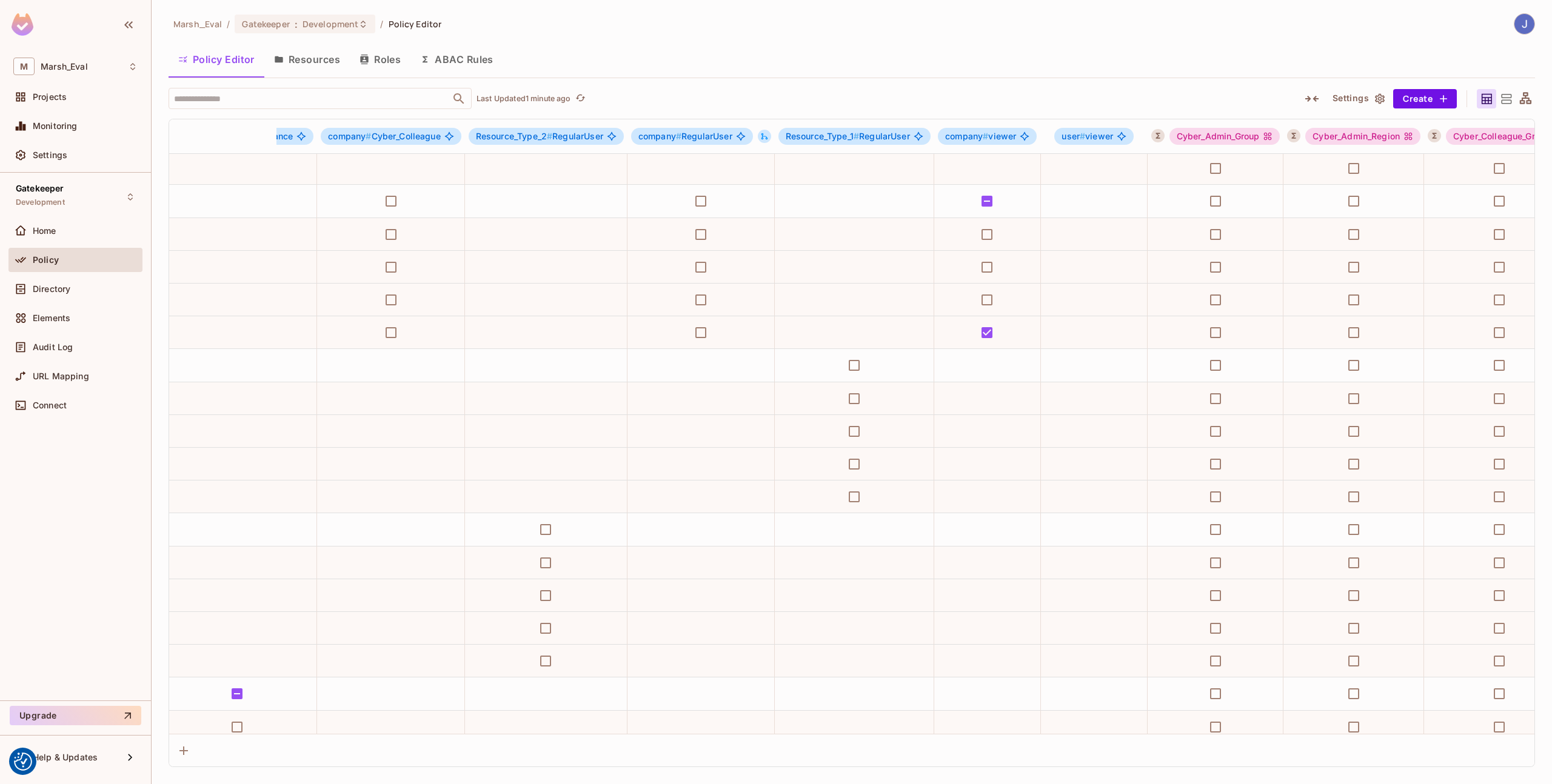
click at [1500, 104] on icon at bounding box center [1506, 99] width 15 height 15
click at [1505, 102] on div at bounding box center [1506, 99] width 20 height 20
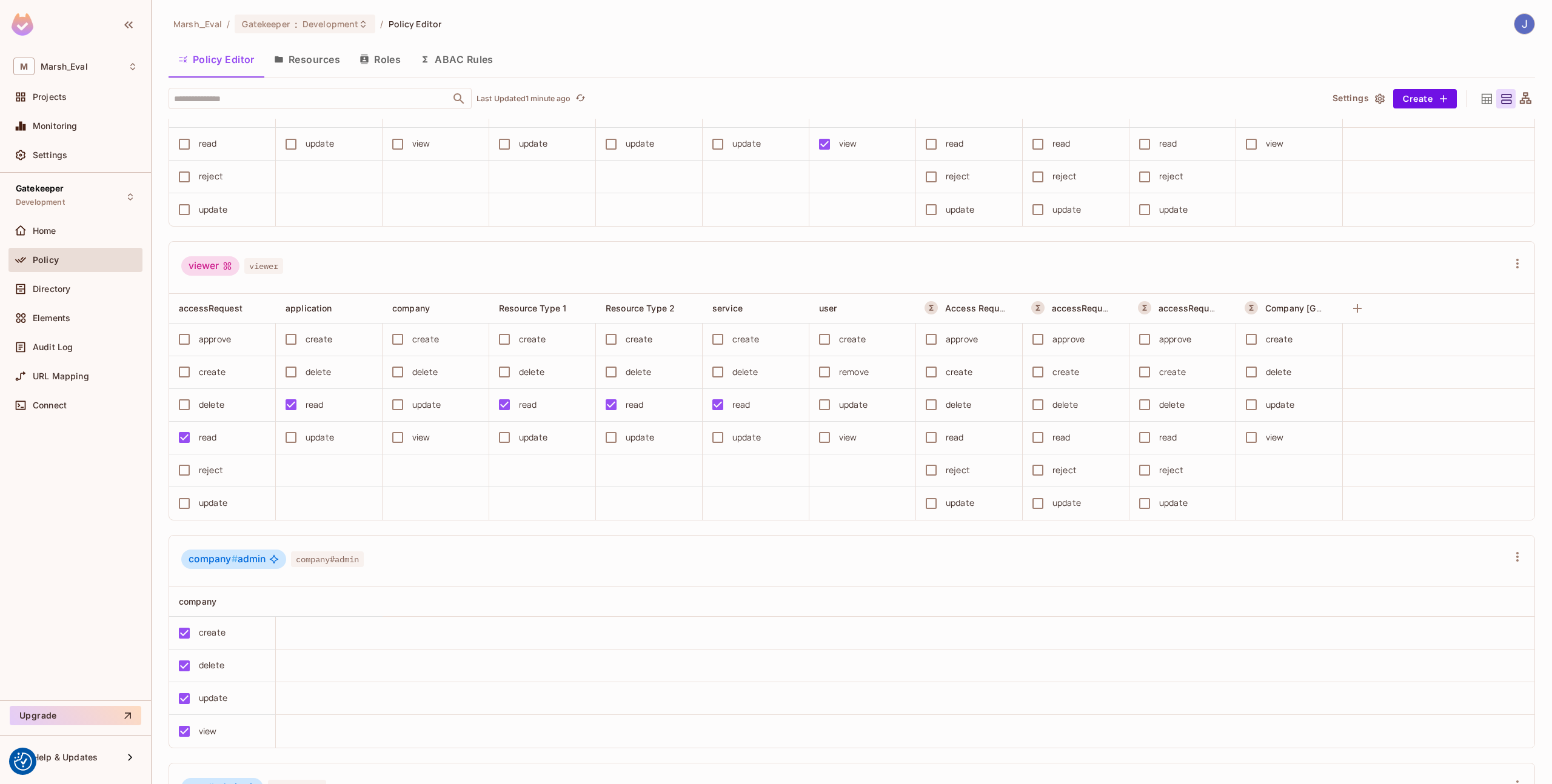
scroll to position [2070, 0]
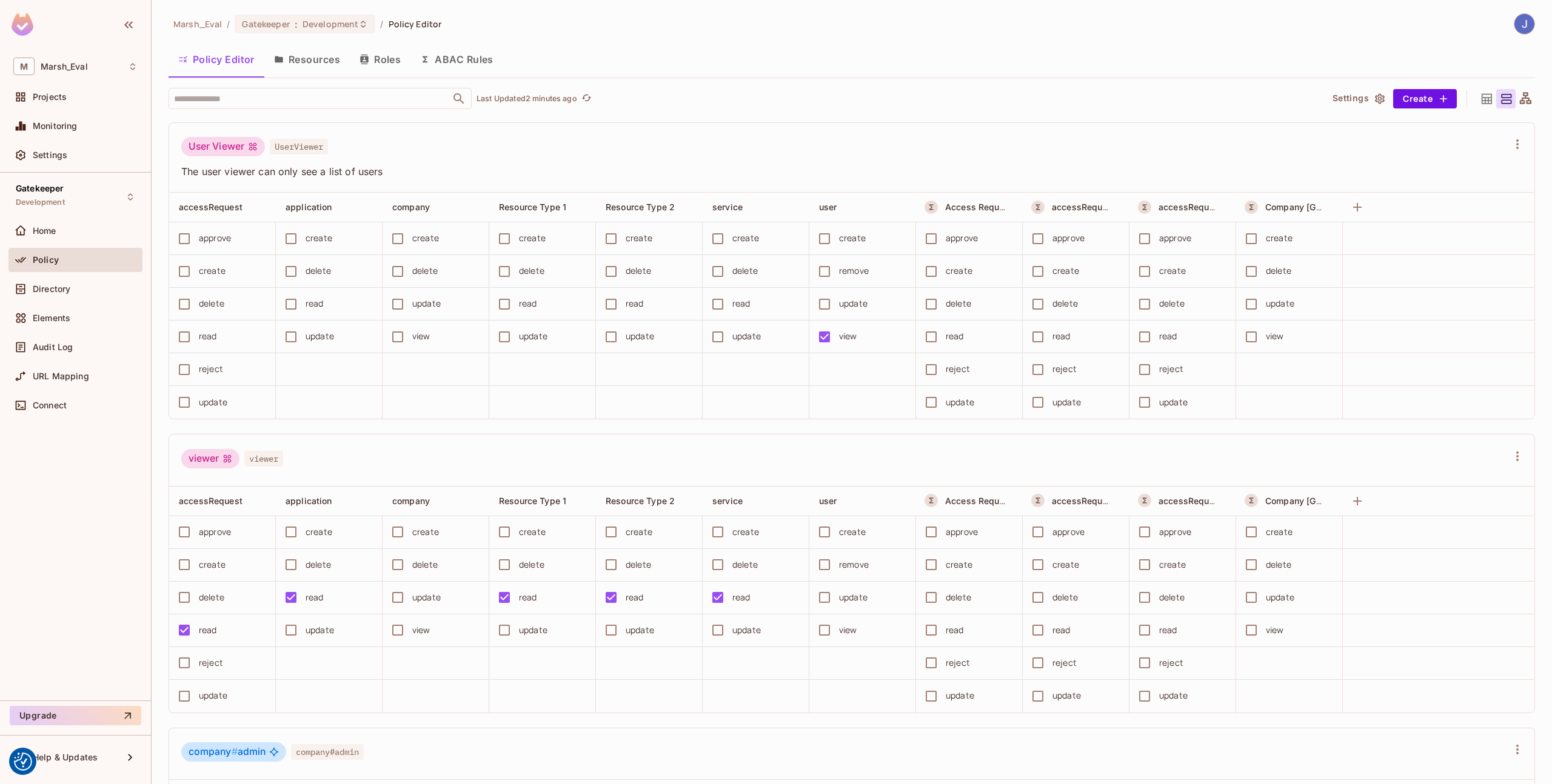
click at [805, 157] on div "User Viewer UserViewer" at bounding box center [845, 148] width 1327 height 23
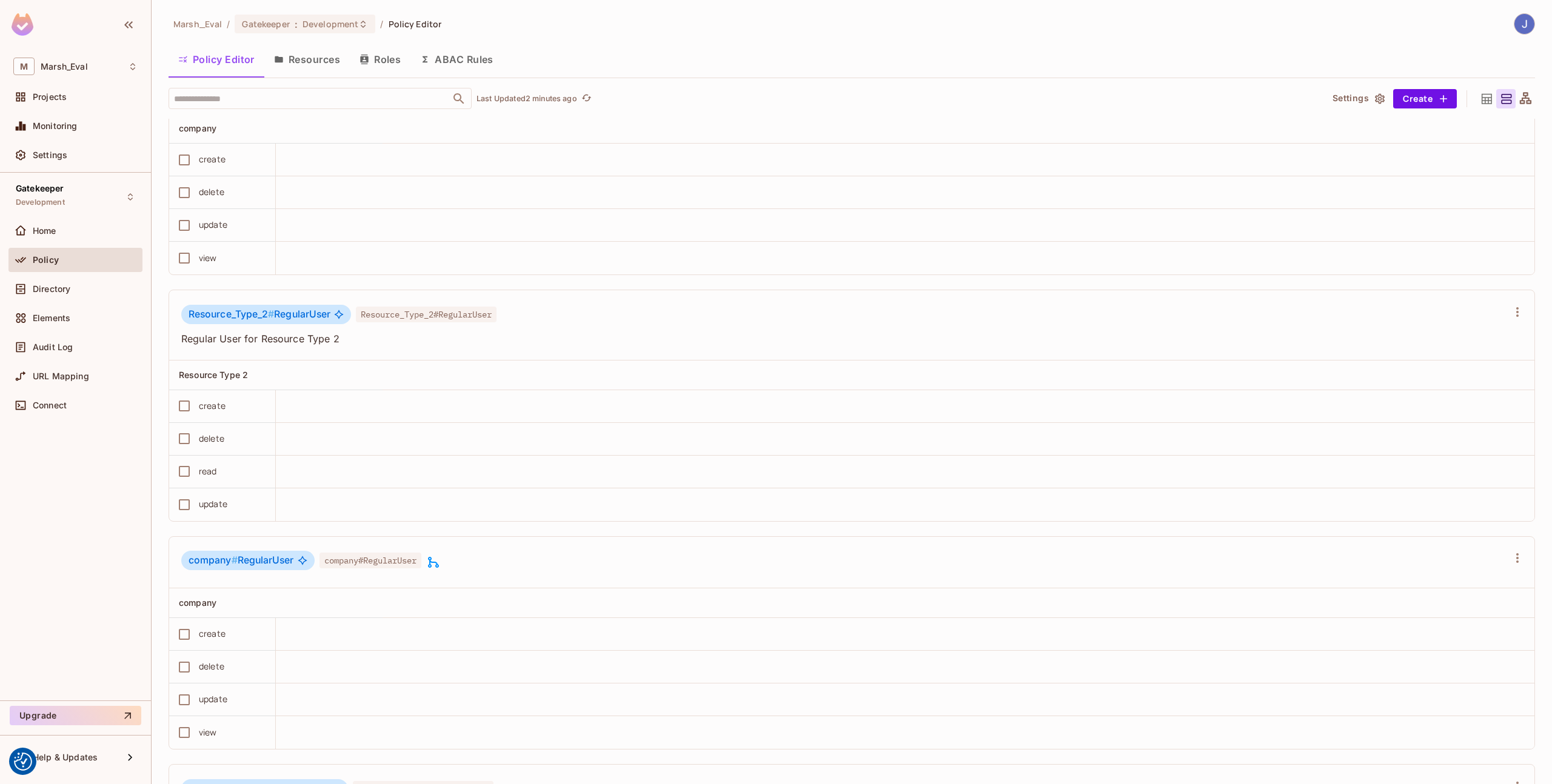
scroll to position [4035, 0]
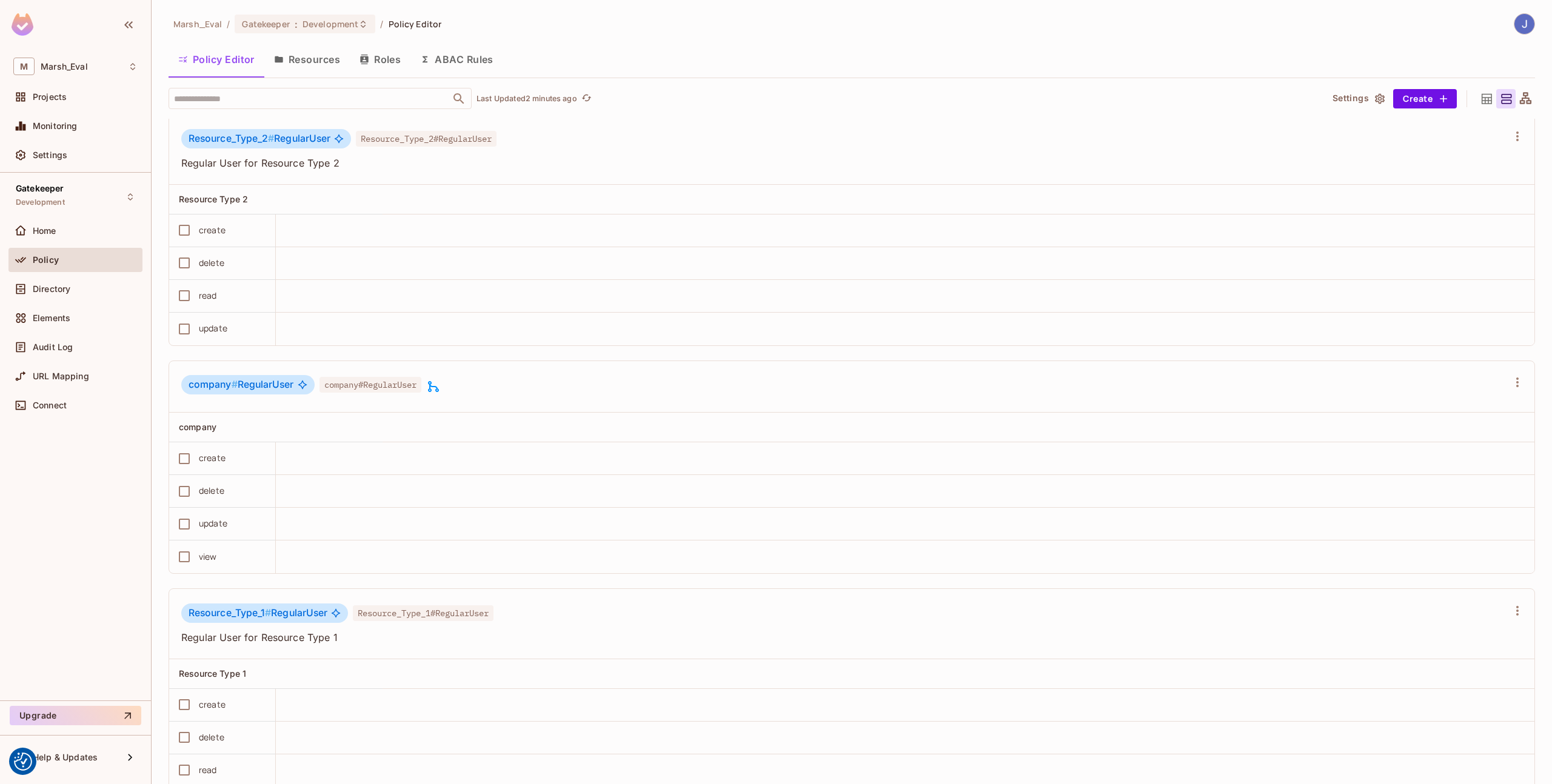
click at [533, 587] on div "Gatekeeper FGA Admin GatekeeperFGAAdmin accessRequest application company Resou…" at bounding box center [851, 423] width 1367 height 5888
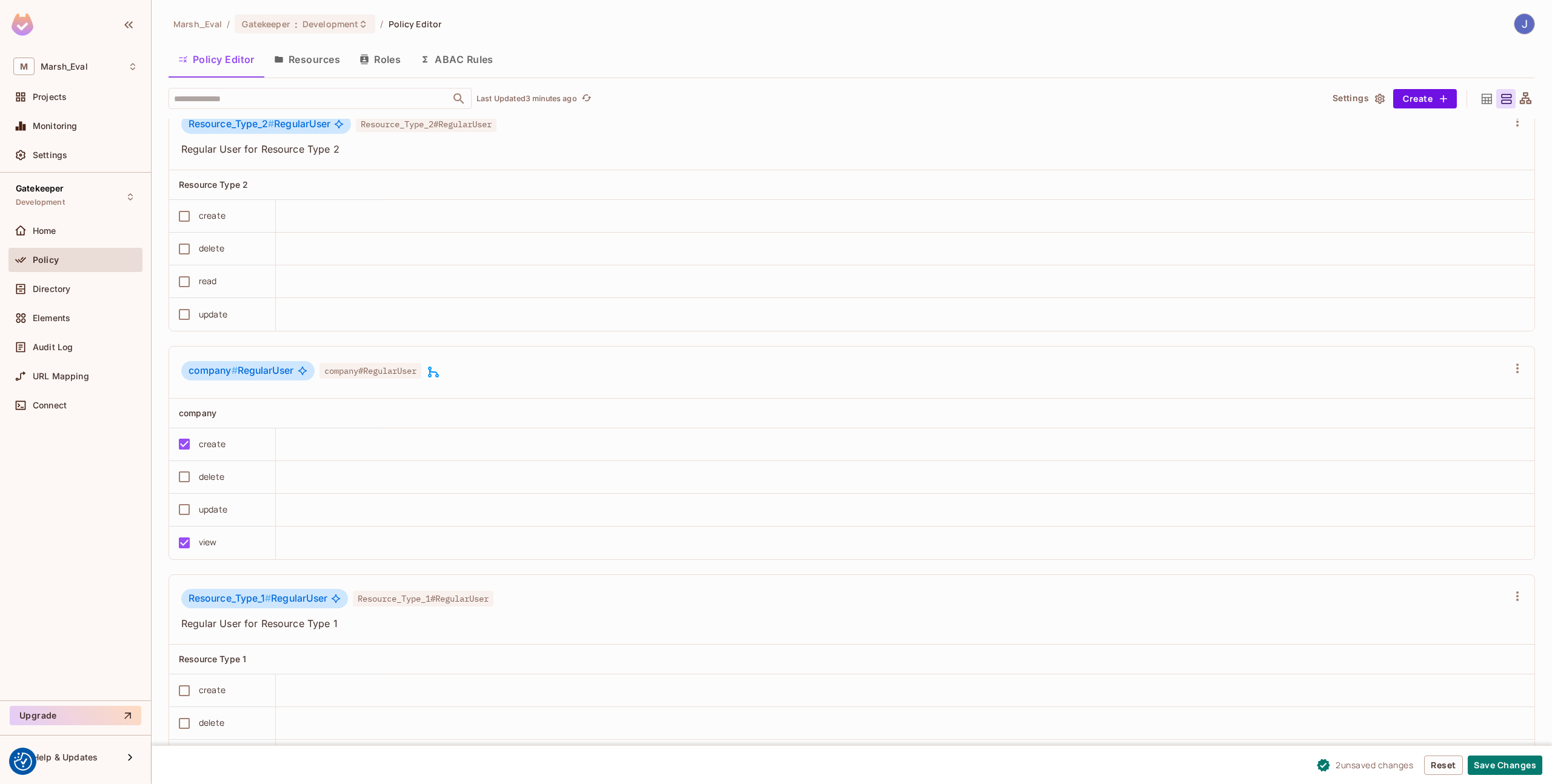
scroll to position [4260, 0]
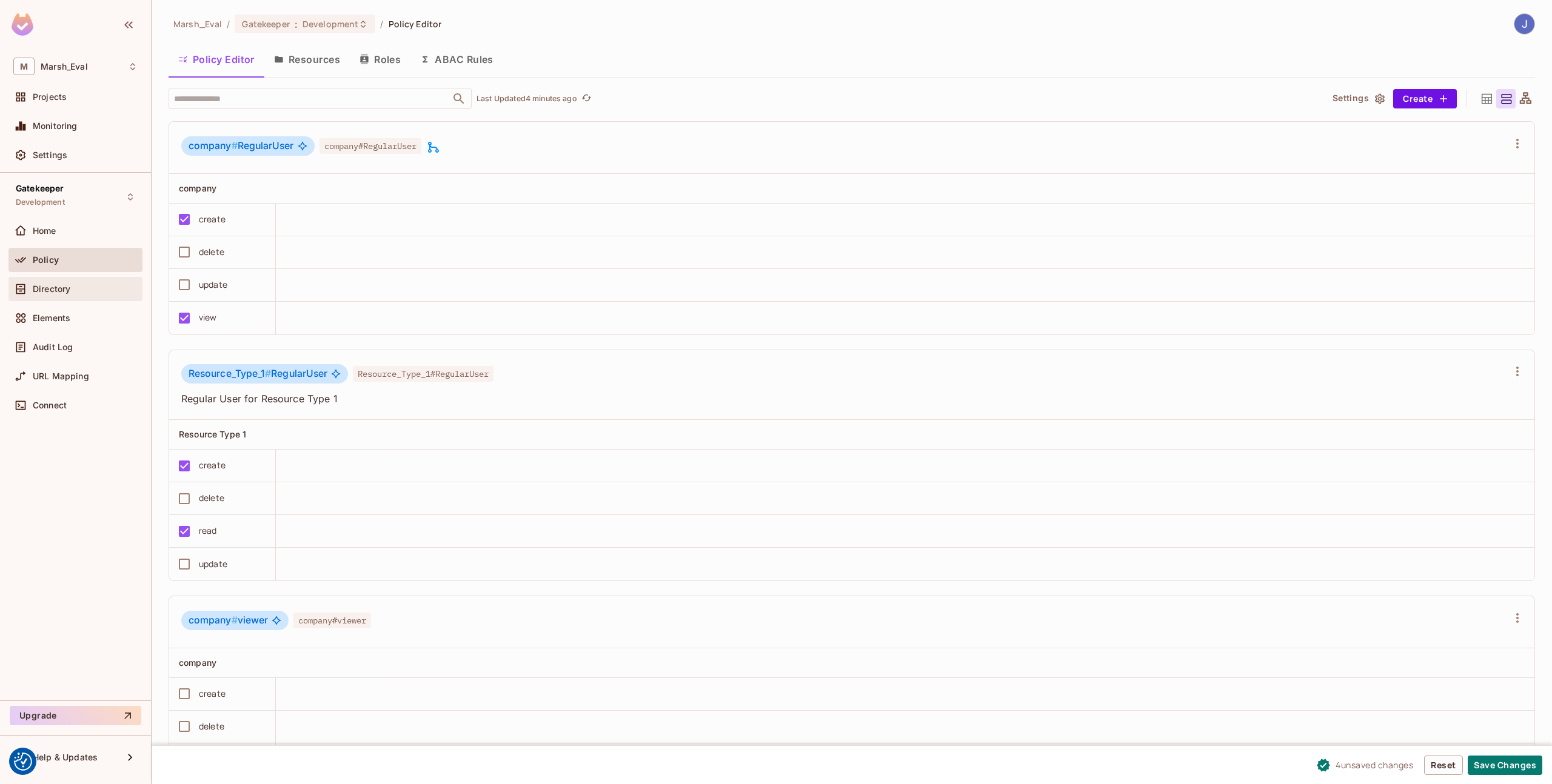
click at [55, 280] on div "Directory" at bounding box center [75, 289] width 134 height 24
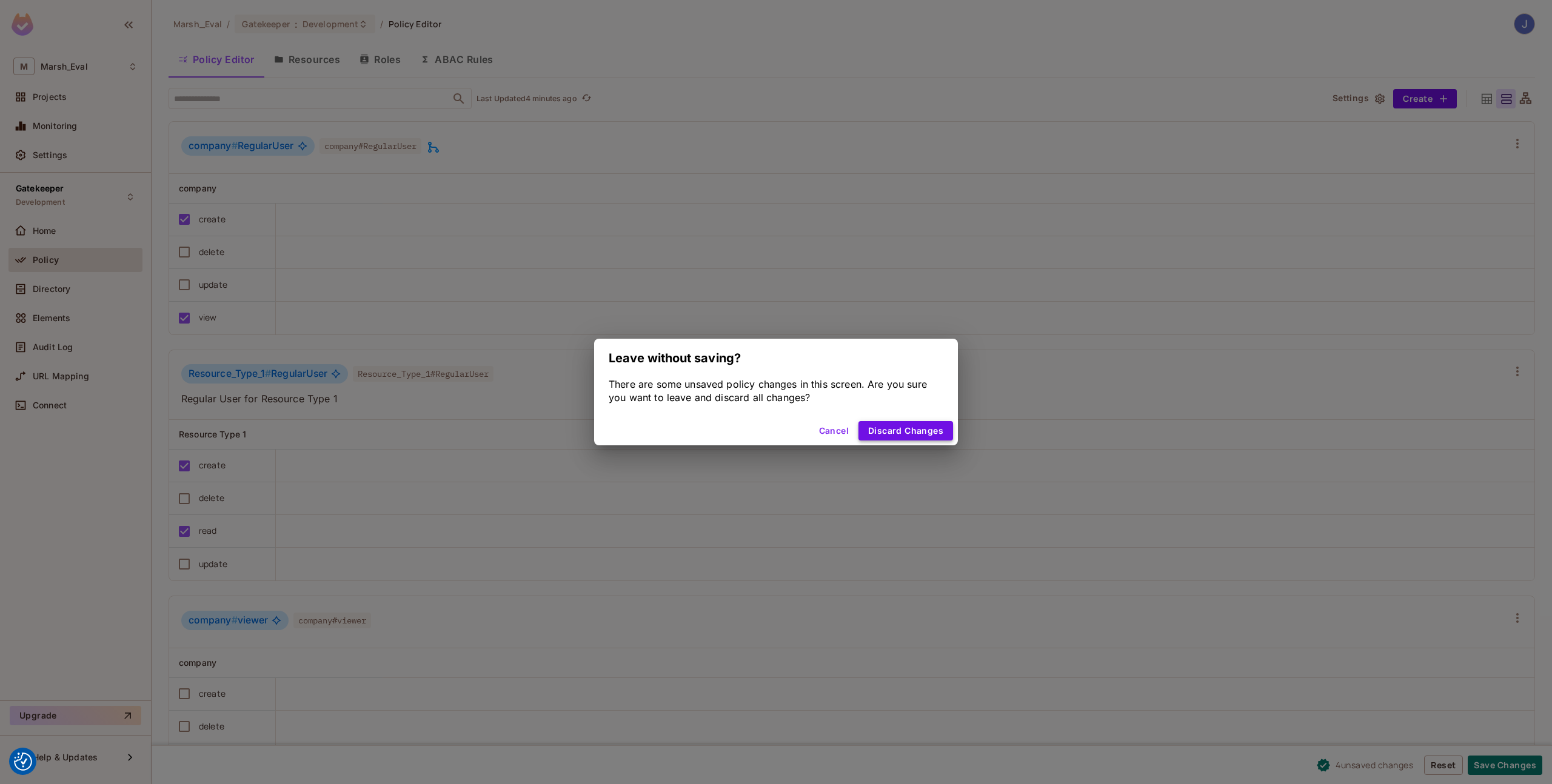
click at [891, 424] on button "Discard Changes" at bounding box center [906, 431] width 95 height 20
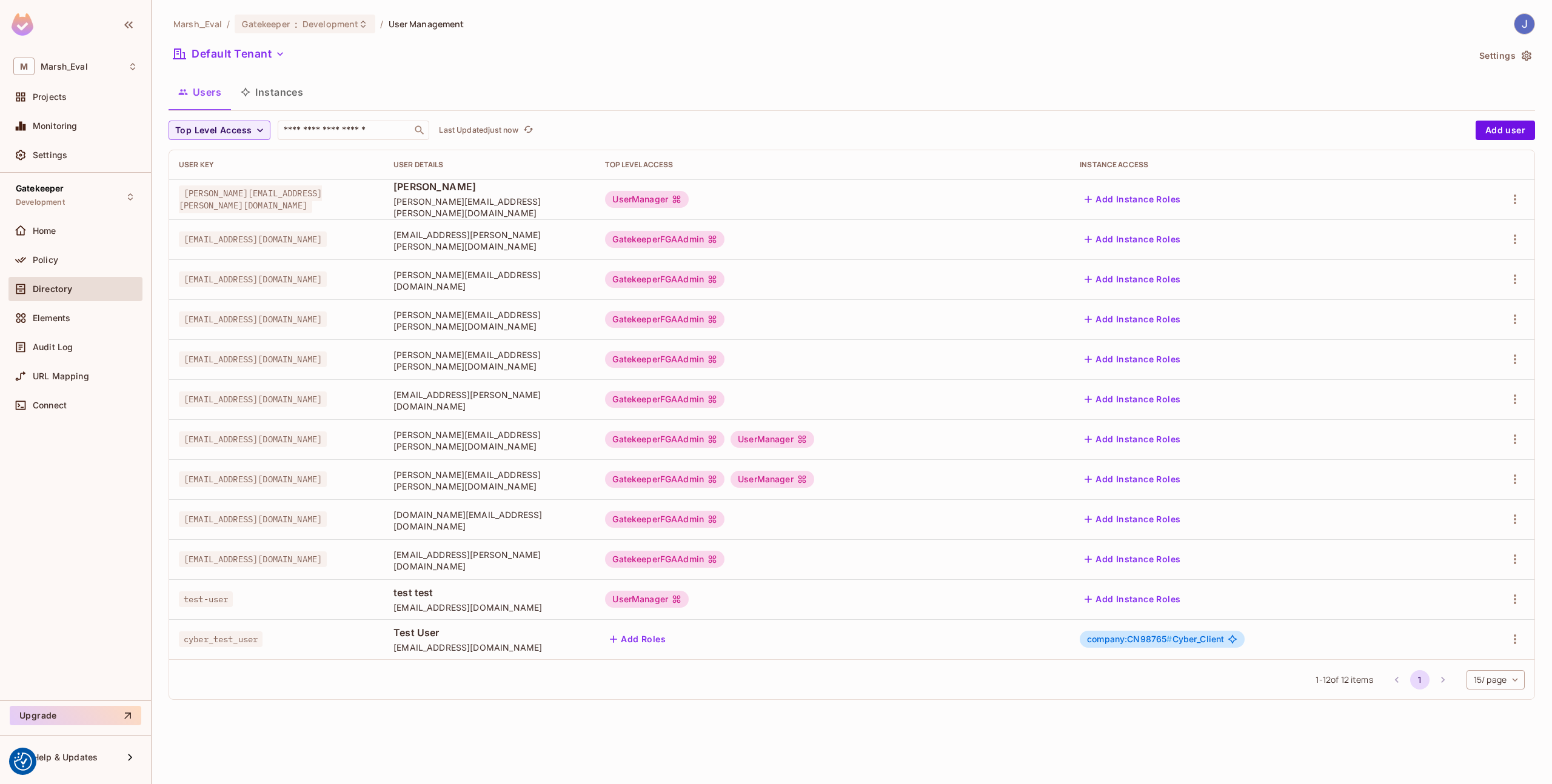
click at [688, 684] on div "1 - 12 of 12 items 1 15 / page ** ​" at bounding box center [851, 679] width 1365 height 40
click at [1509, 139] on button "Add user" at bounding box center [1505, 130] width 59 height 20
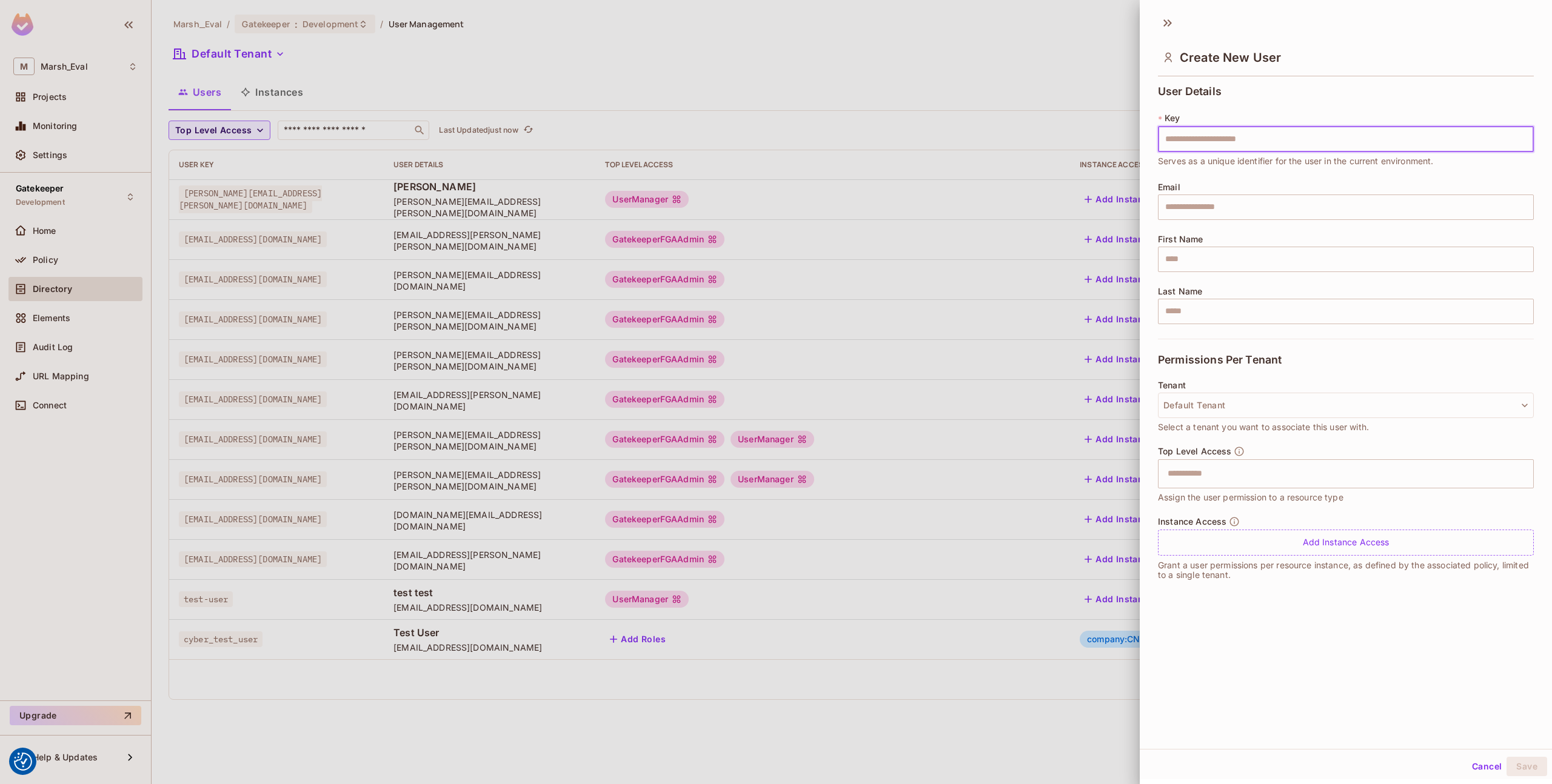
click at [1173, 141] on input "text" at bounding box center [1346, 139] width 376 height 25
type input "**********"
click at [1217, 209] on input "text" at bounding box center [1346, 207] width 376 height 25
click at [1182, 211] on input "**********" at bounding box center [1346, 207] width 376 height 25
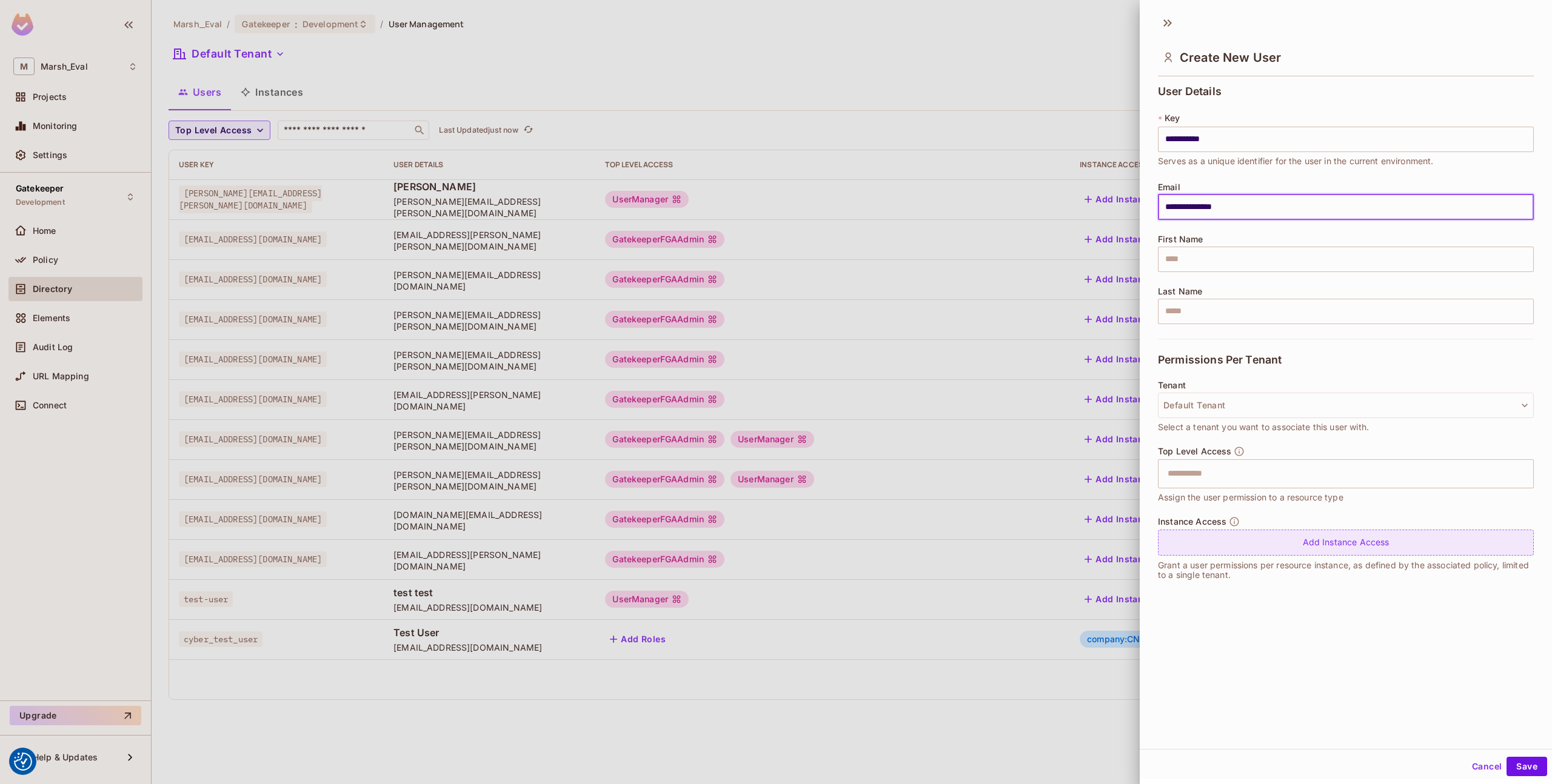
type input "**********"
click at [1242, 542] on div "Add Instance Access" at bounding box center [1346, 543] width 376 height 26
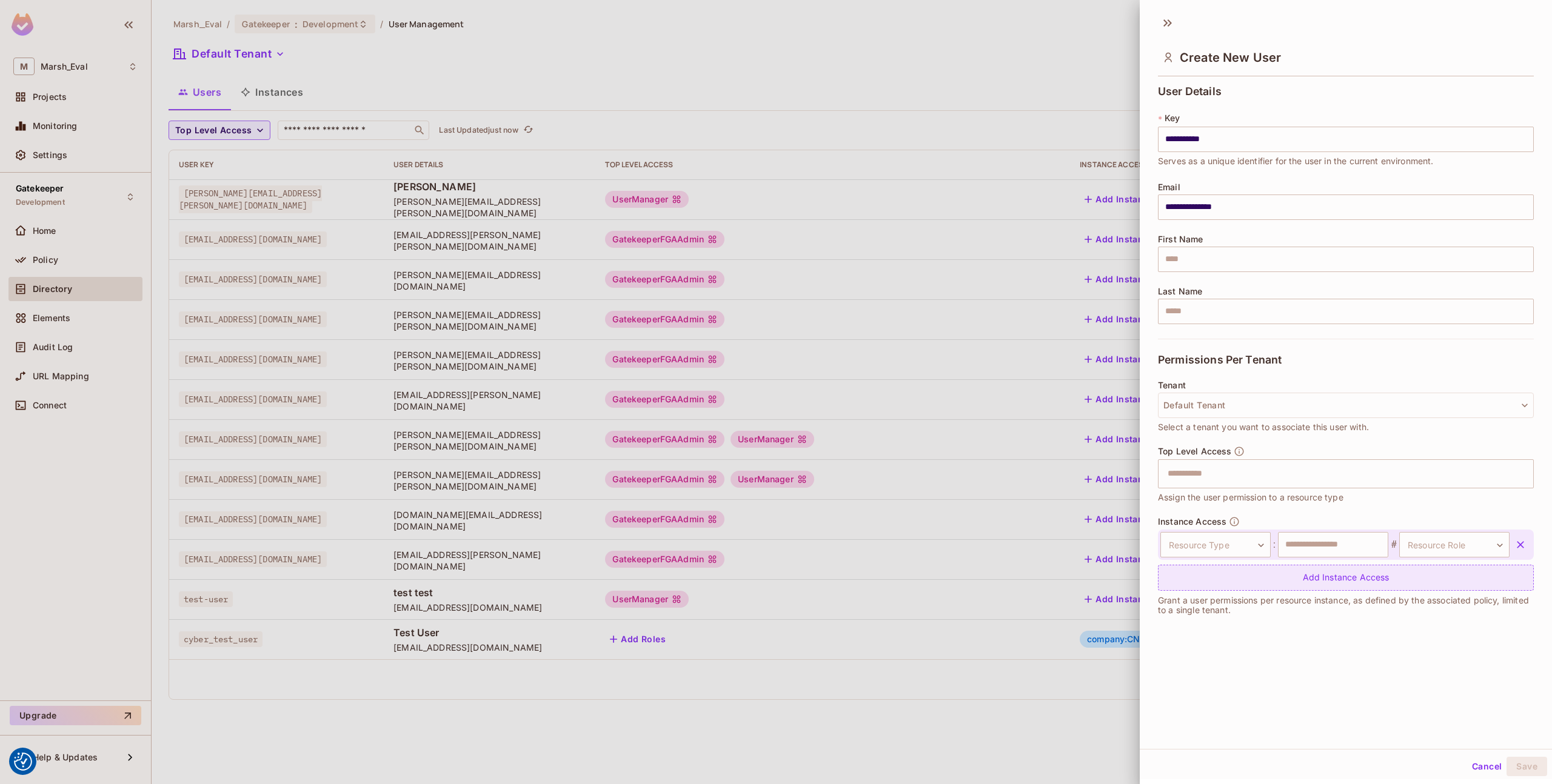
click at [1242, 542] on body "We use cookies to enhance your browsing experience, serve personalized ads or c…" at bounding box center [776, 392] width 1552 height 784
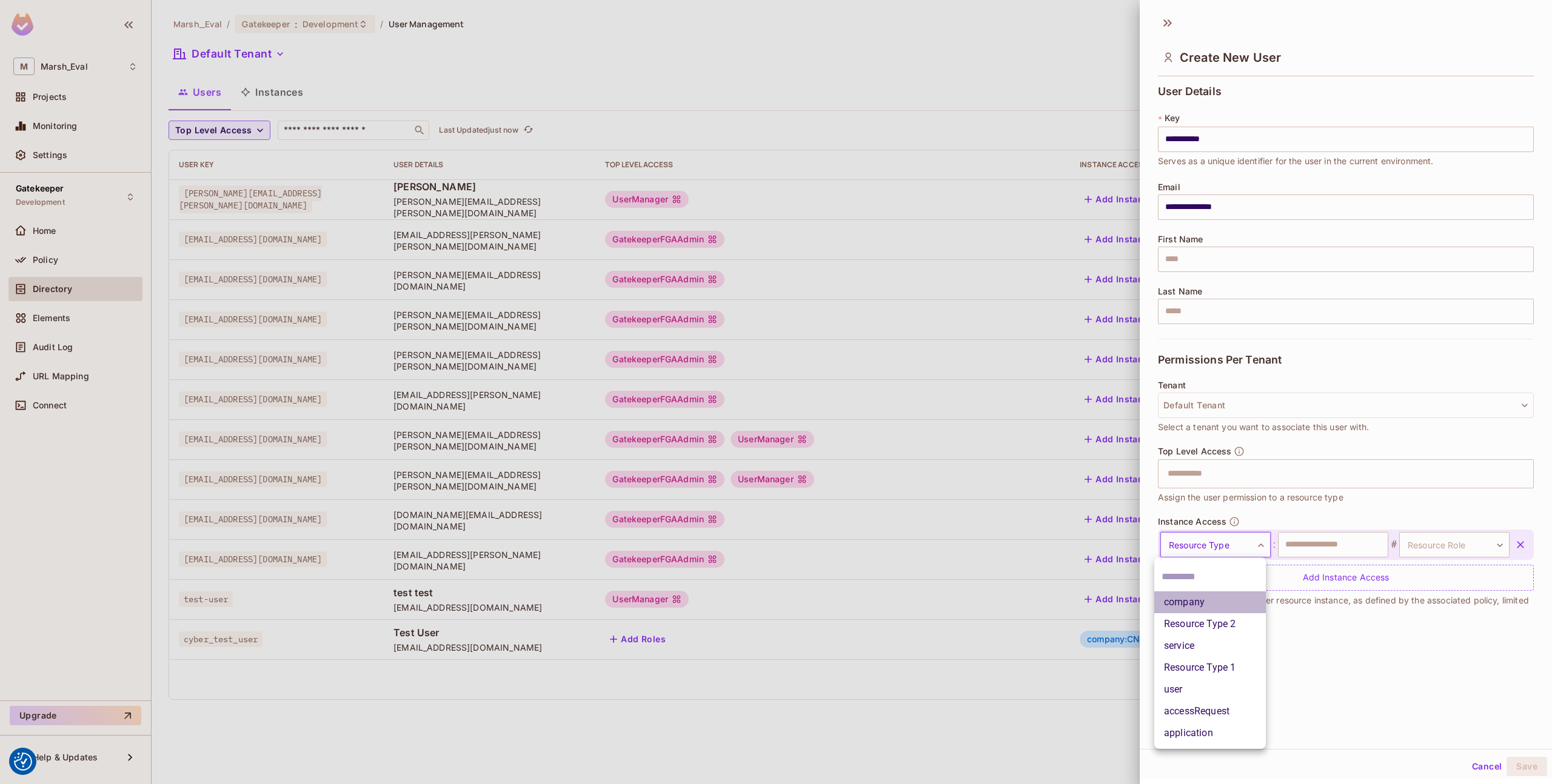
click at [1230, 601] on li "company" at bounding box center [1210, 602] width 112 height 22
click at [1306, 550] on input "text" at bounding box center [1332, 545] width 110 height 25
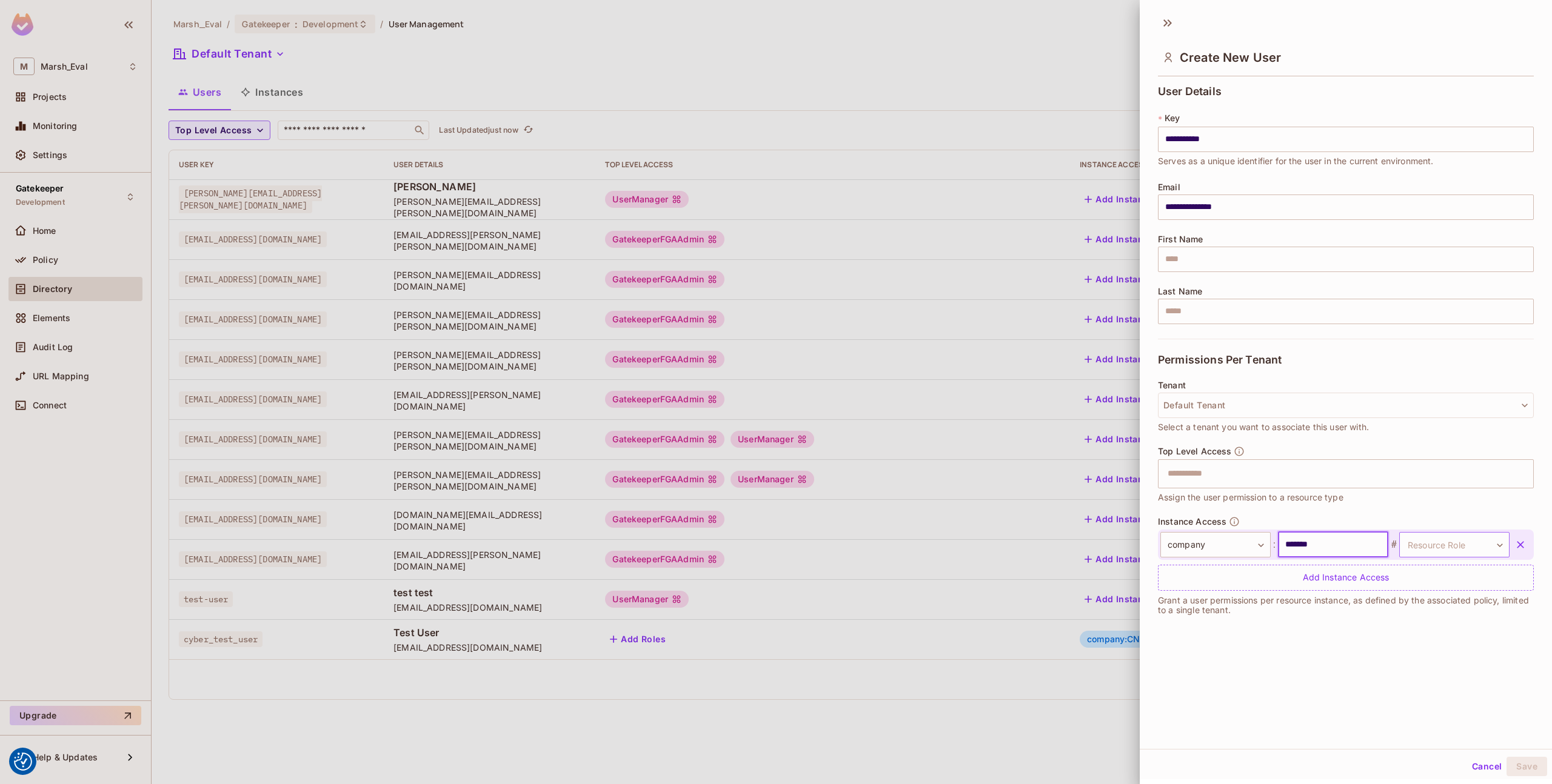
type input "*******"
click at [1405, 545] on body "We use cookies to enhance your browsing experience, serve personalized ads or c…" at bounding box center [776, 392] width 1552 height 784
click at [1406, 670] on li "RegularUser" at bounding box center [1437, 668] width 112 height 22
click at [1507, 761] on button "Save" at bounding box center [1527, 766] width 40 height 20
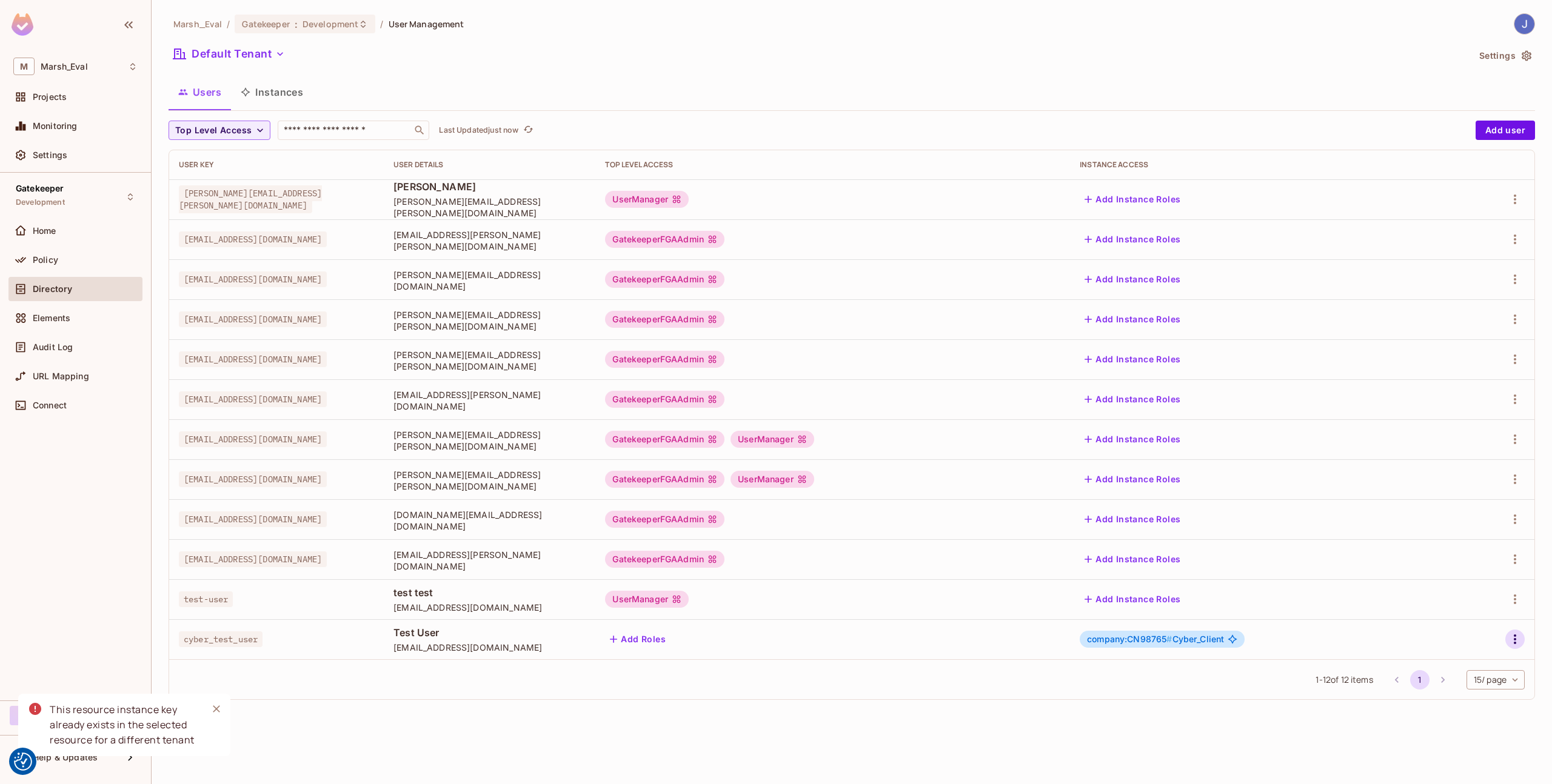
click at [1517, 639] on icon "button" at bounding box center [1514, 638] width 14 height 14
click at [1487, 657] on li "Edit" at bounding box center [1463, 667] width 107 height 26
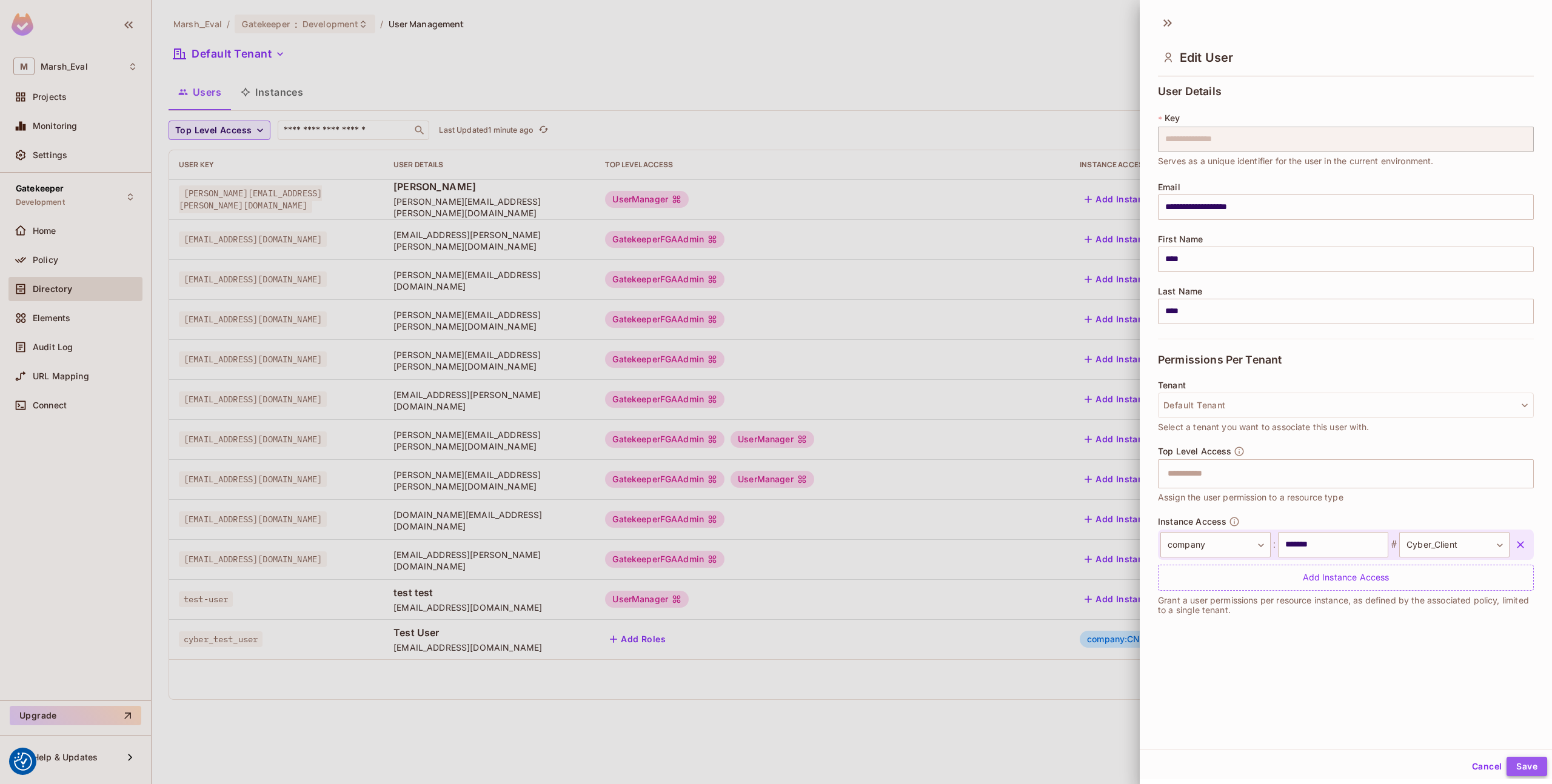
click at [1513, 766] on button "Save" at bounding box center [1527, 766] width 40 height 20
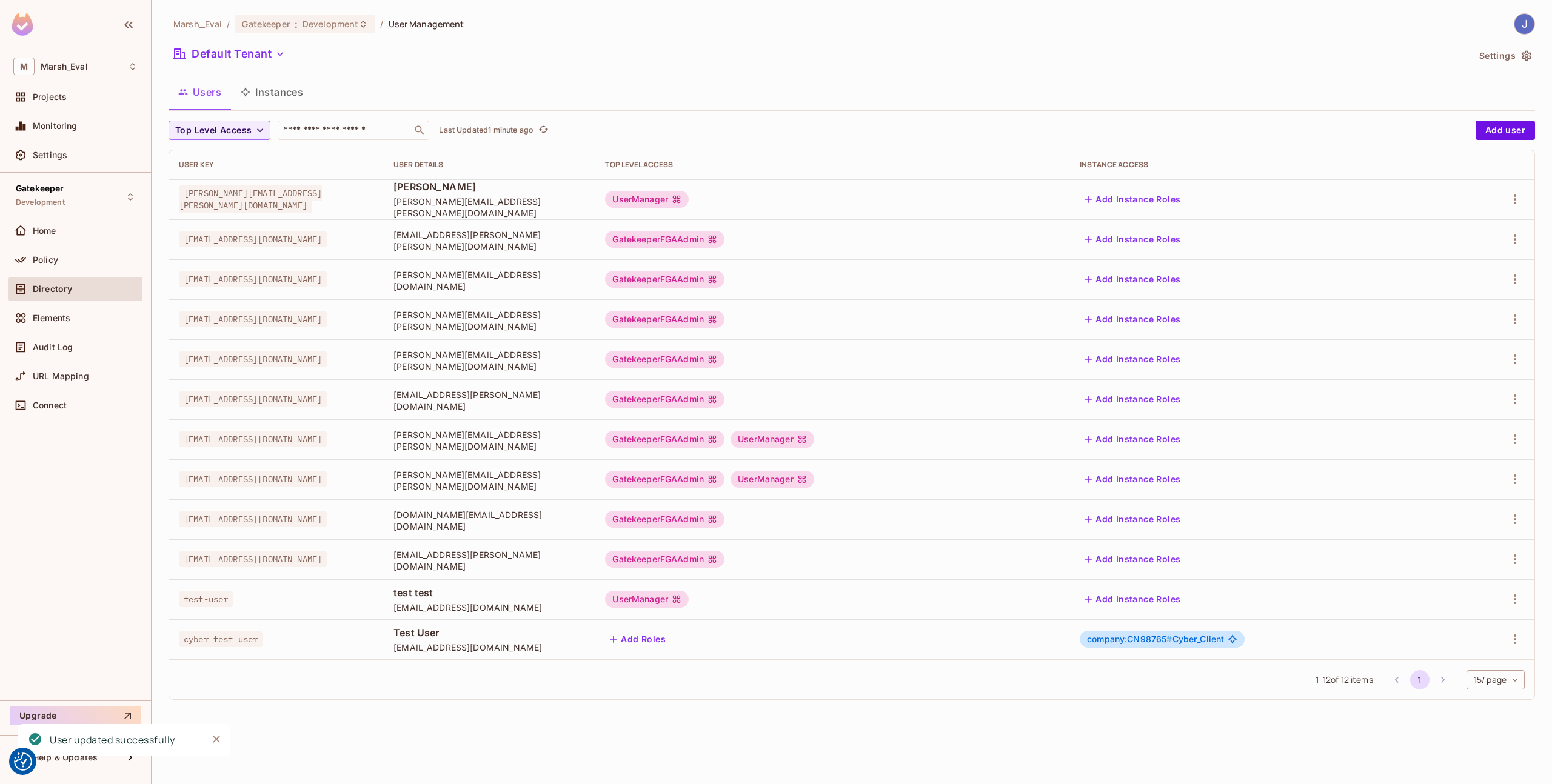
click at [965, 706] on div "Top Level Access ​ Last Updated 1 minute ago Add user User Key User Details Top…" at bounding box center [851, 414] width 1367 height 589
click at [1439, 682] on li "pagination navigation" at bounding box center [1443, 680] width 23 height 20
click at [1401, 682] on li "pagination navigation" at bounding box center [1397, 680] width 23 height 20
click at [1502, 137] on button "Add user" at bounding box center [1505, 130] width 59 height 20
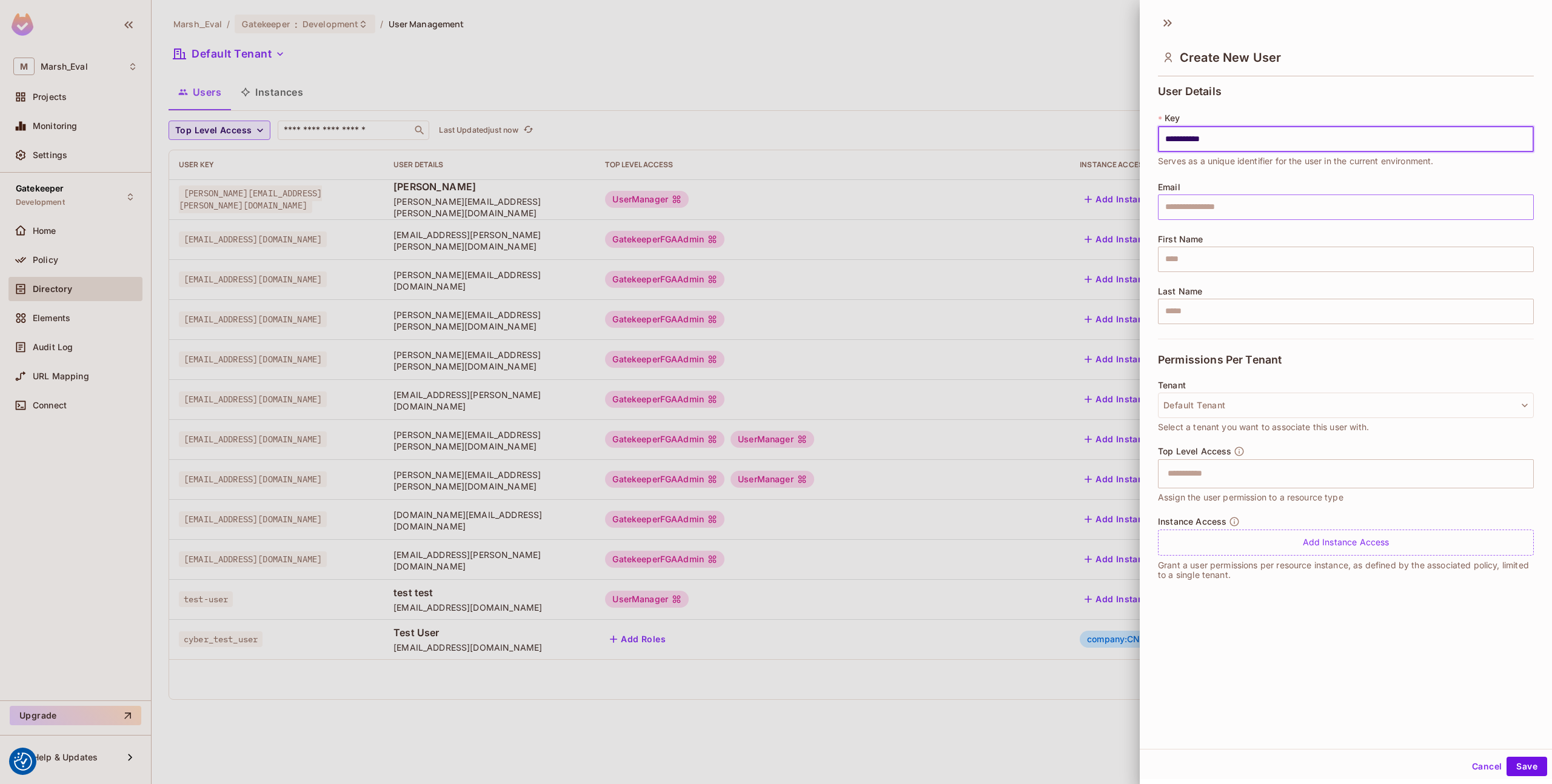
type input "**********"
click at [1267, 213] on input "text" at bounding box center [1346, 207] width 376 height 25
type input "**********"
click at [1208, 529] on div "Instance Access Add Instance Access" at bounding box center [1346, 536] width 376 height 39
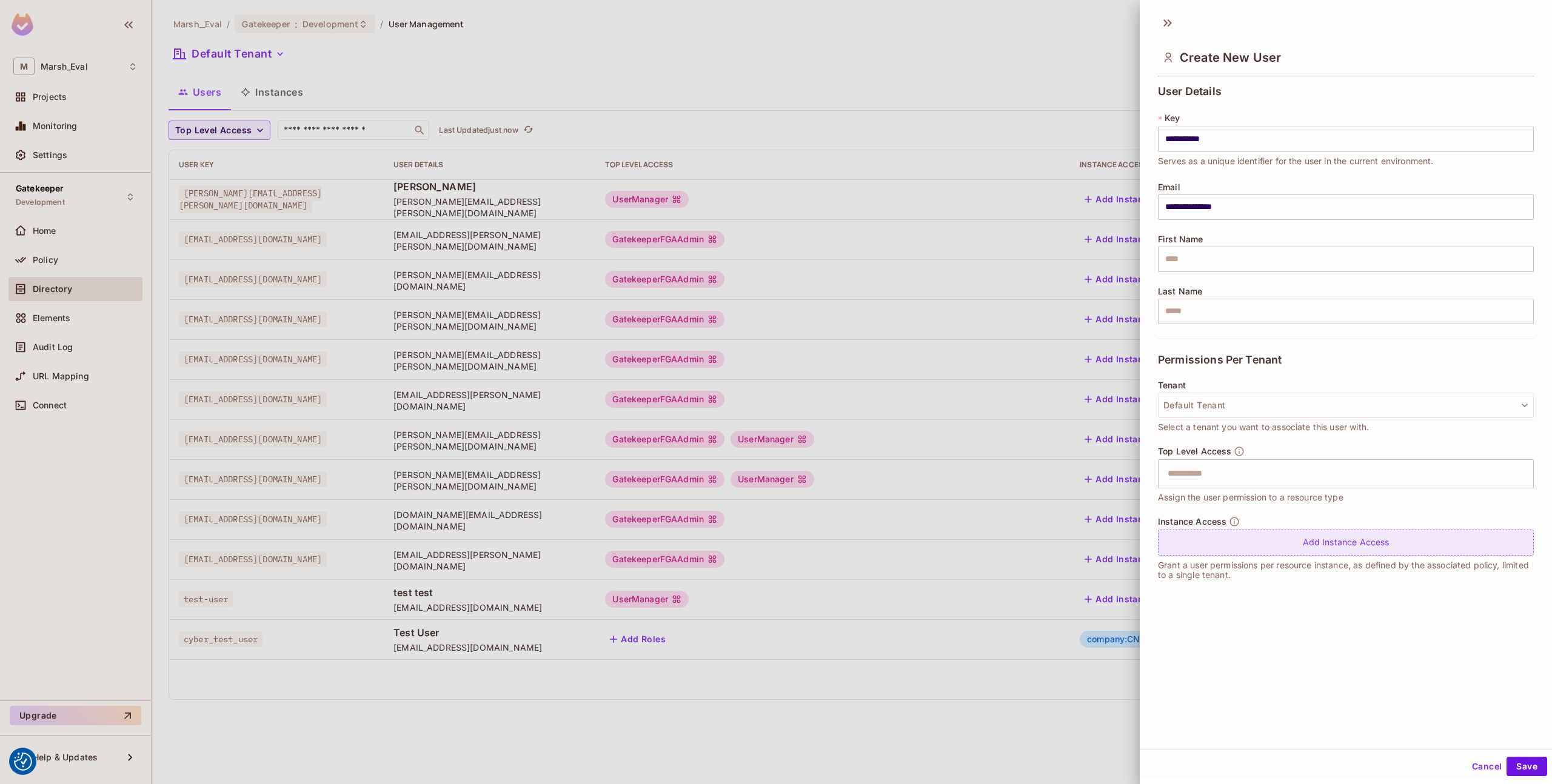
click at [1215, 537] on div "Add Instance Access" at bounding box center [1346, 543] width 376 height 26
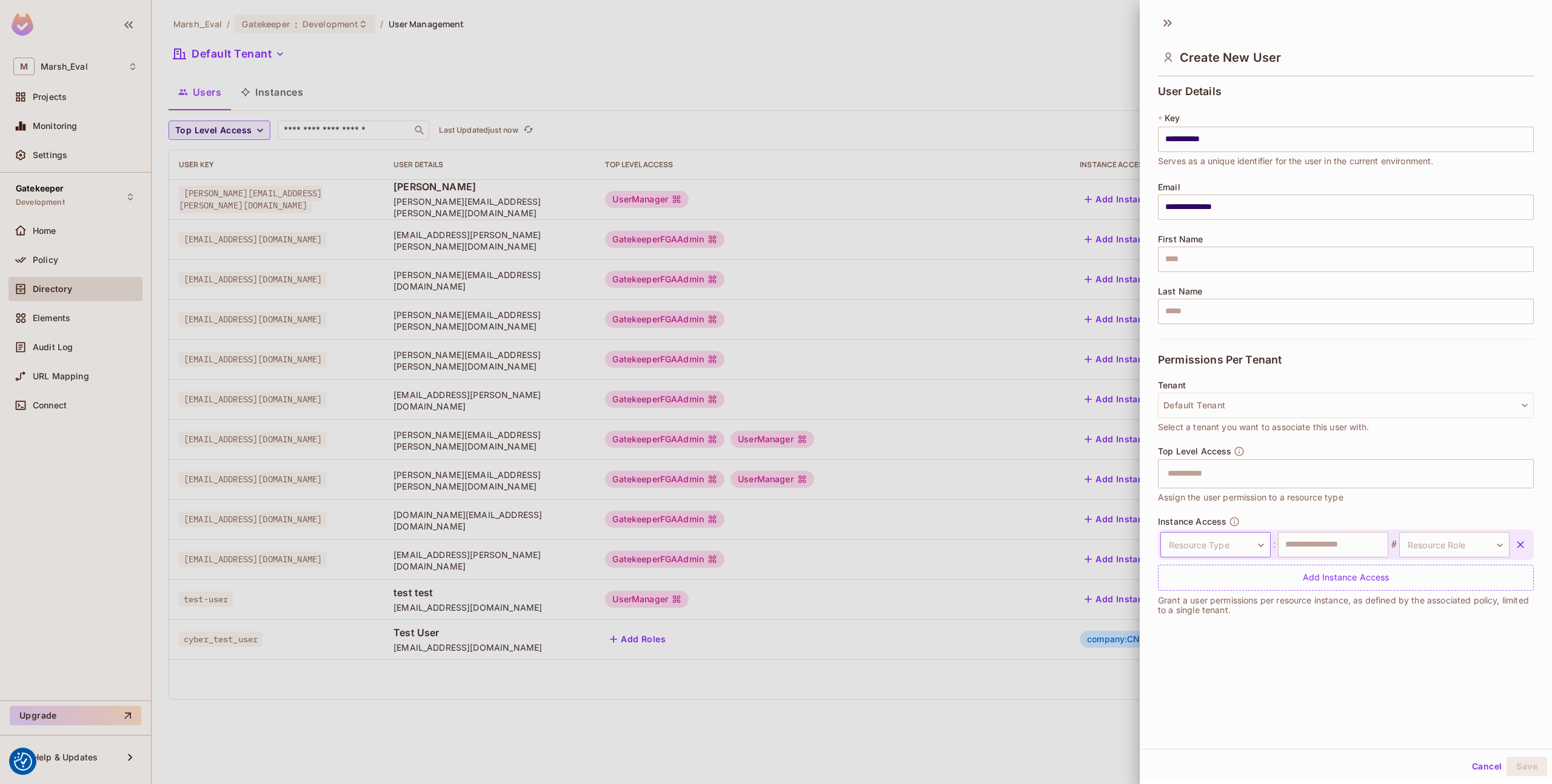
click at [1212, 546] on body "We use cookies to enhance your browsing experience, serve personalized ads or c…" at bounding box center [776, 392] width 1552 height 784
click at [1209, 603] on li "company" at bounding box center [1210, 602] width 112 height 22
click at [1299, 558] on div "company ******* ​ : ​ # Resource Role ​ Resource Role" at bounding box center [1346, 545] width 376 height 30
click at [1309, 551] on input "text" at bounding box center [1332, 545] width 110 height 25
type input "*"
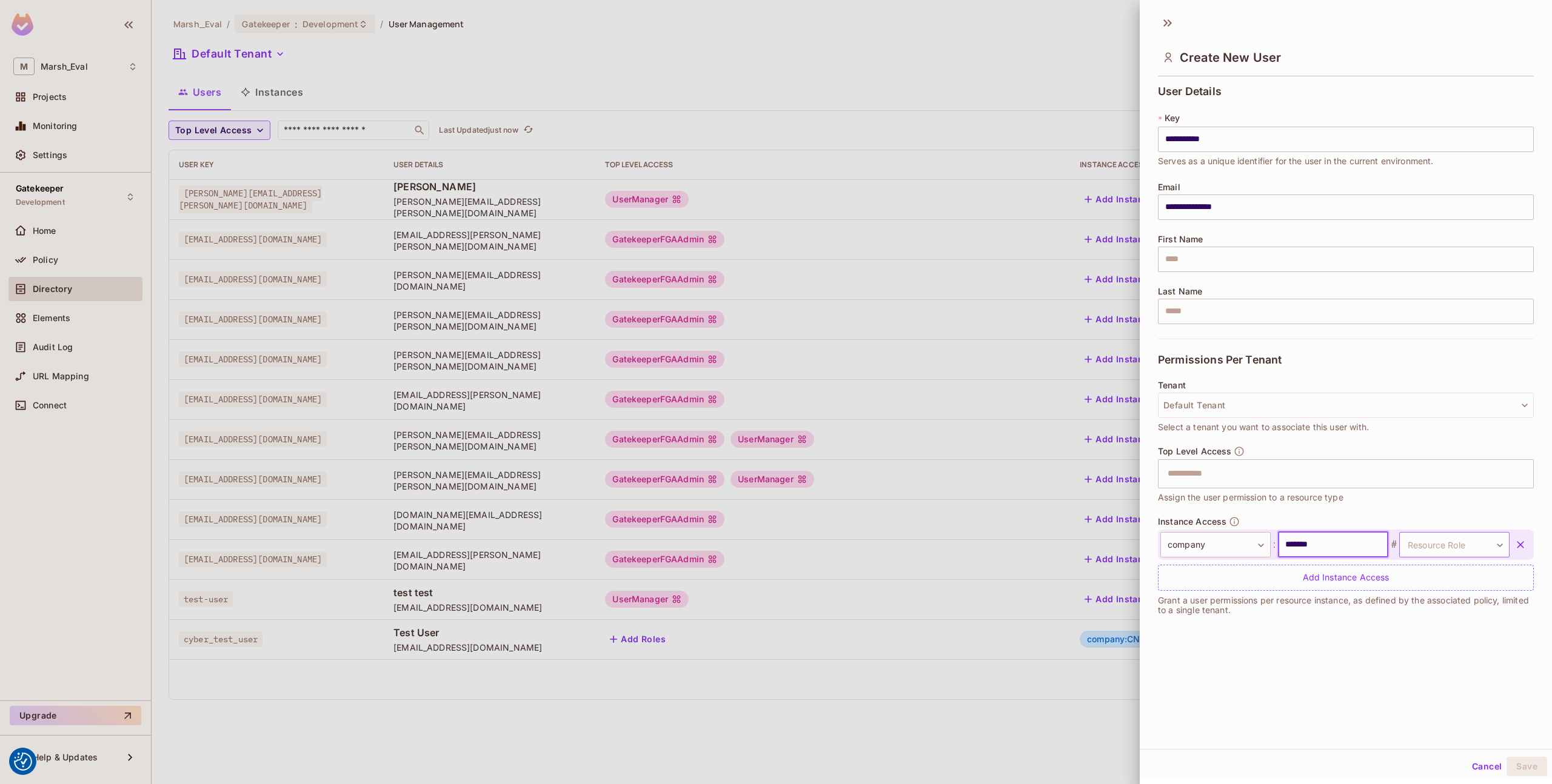
type input "*******"
click at [1423, 550] on body "We use cookies to enhance your browsing experience, serve personalized ads or c…" at bounding box center [776, 392] width 1552 height 784
click at [1408, 668] on li "RegularUser" at bounding box center [1437, 668] width 112 height 22
click at [1513, 774] on button "Save" at bounding box center [1527, 766] width 40 height 20
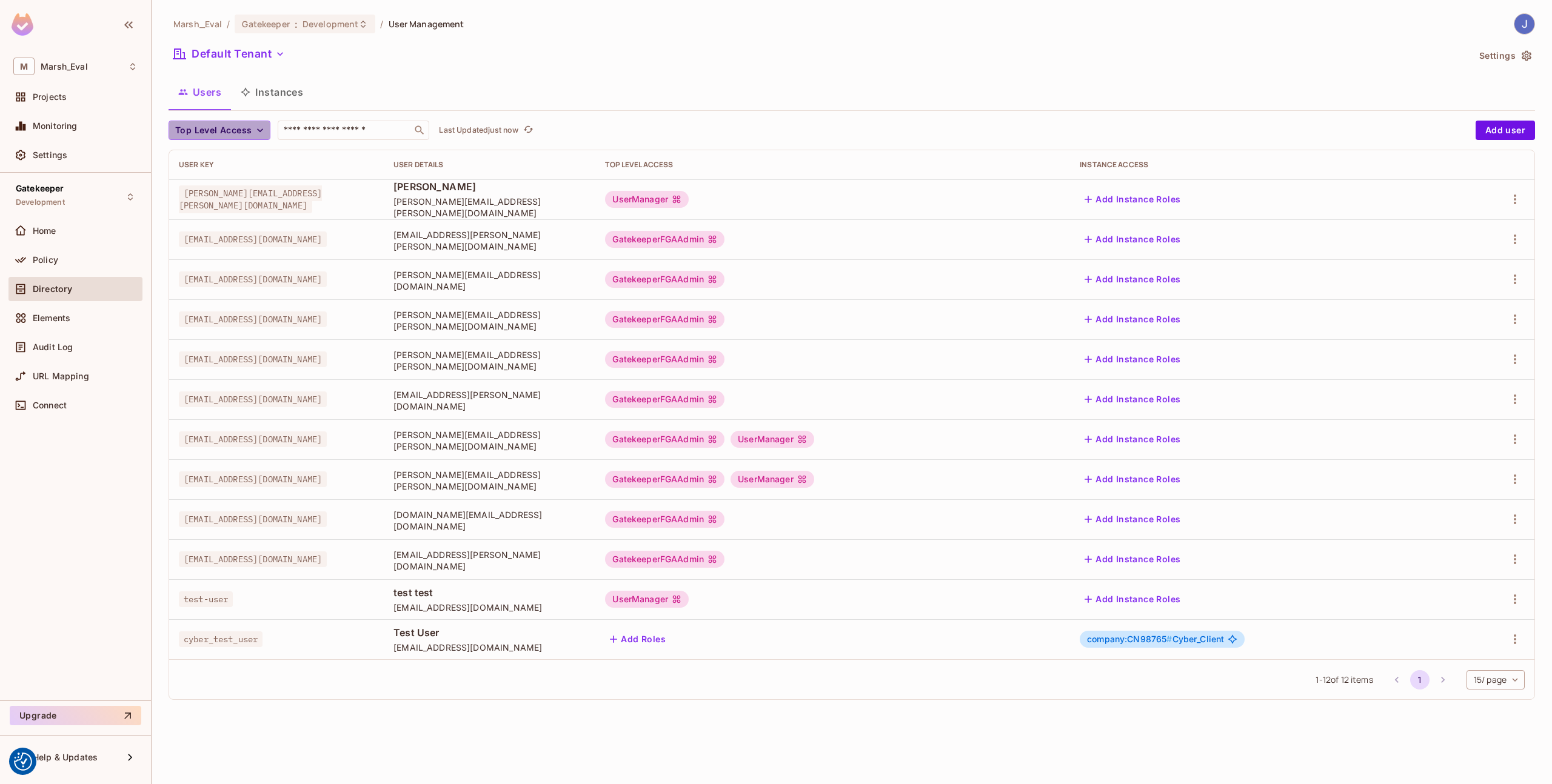
click at [213, 136] on span "Top Level Access" at bounding box center [213, 131] width 76 height 15
click at [334, 310] on div at bounding box center [776, 392] width 1552 height 784
click at [1486, 684] on body "We use cookies to enhance your browsing experience, serve personalized ads or c…" at bounding box center [776, 392] width 1552 height 784
click at [1482, 704] on li "20 / page" at bounding box center [1495, 705] width 61 height 25
